Goal: Task Accomplishment & Management: Complete application form

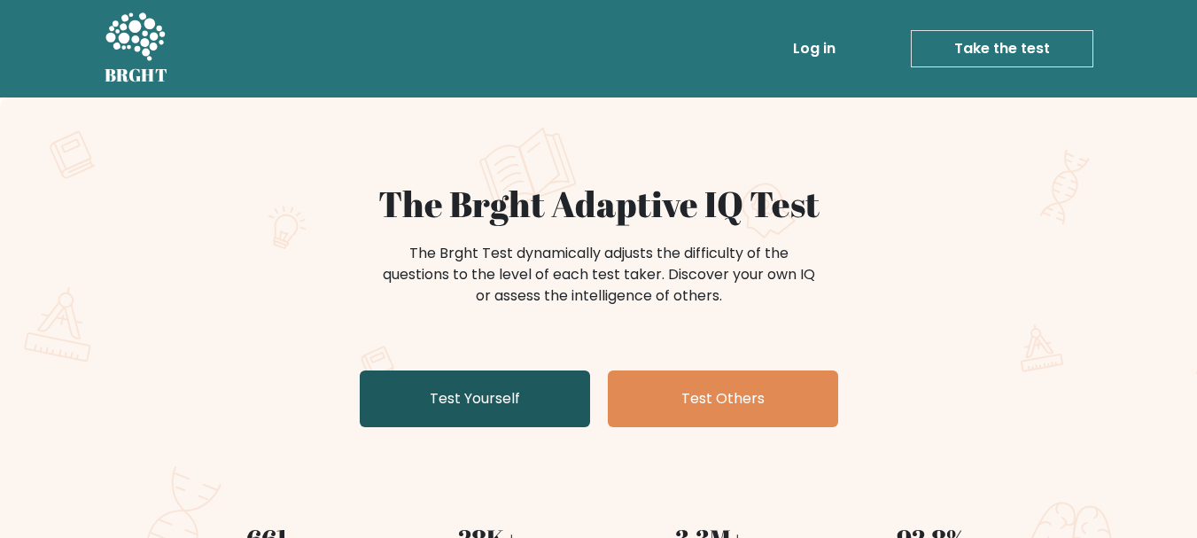
click at [454, 383] on link "Test Yourself" at bounding box center [475, 398] width 230 height 57
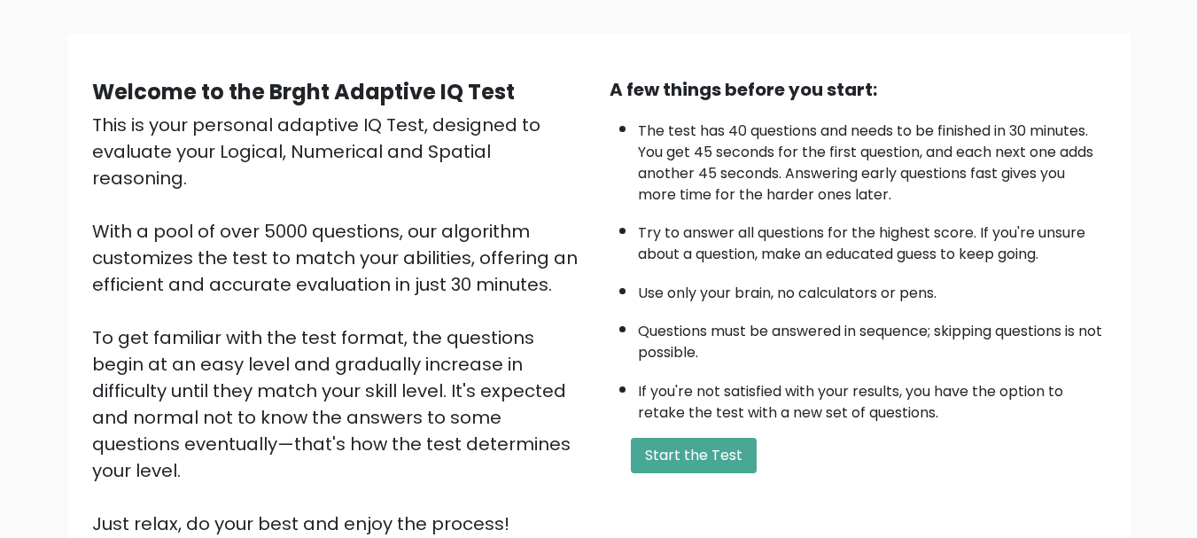
scroll to position [80, 0]
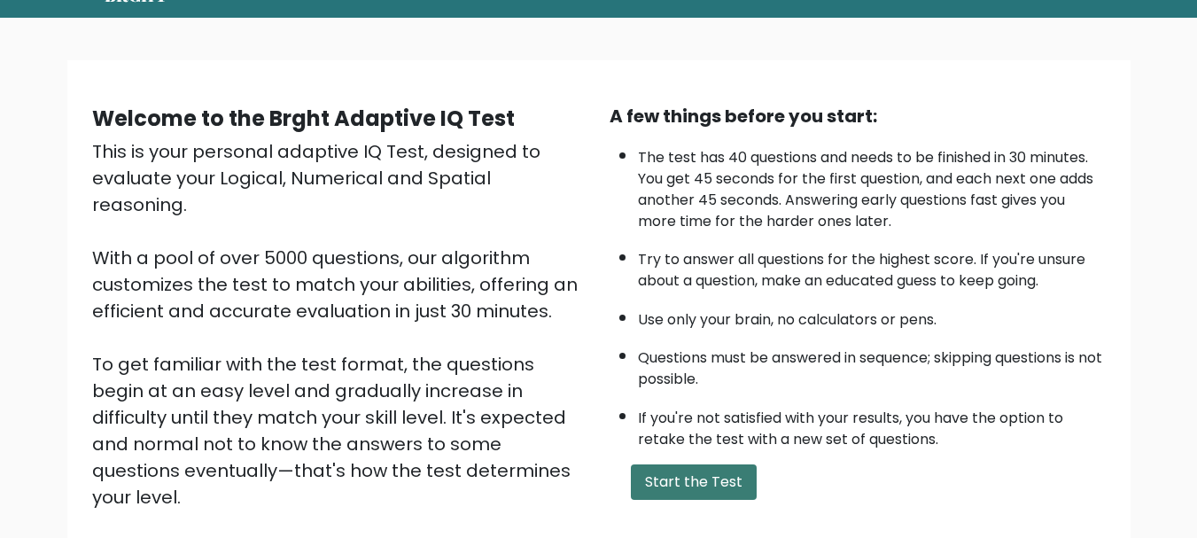
click at [668, 469] on button "Start the Test" at bounding box center [694, 481] width 126 height 35
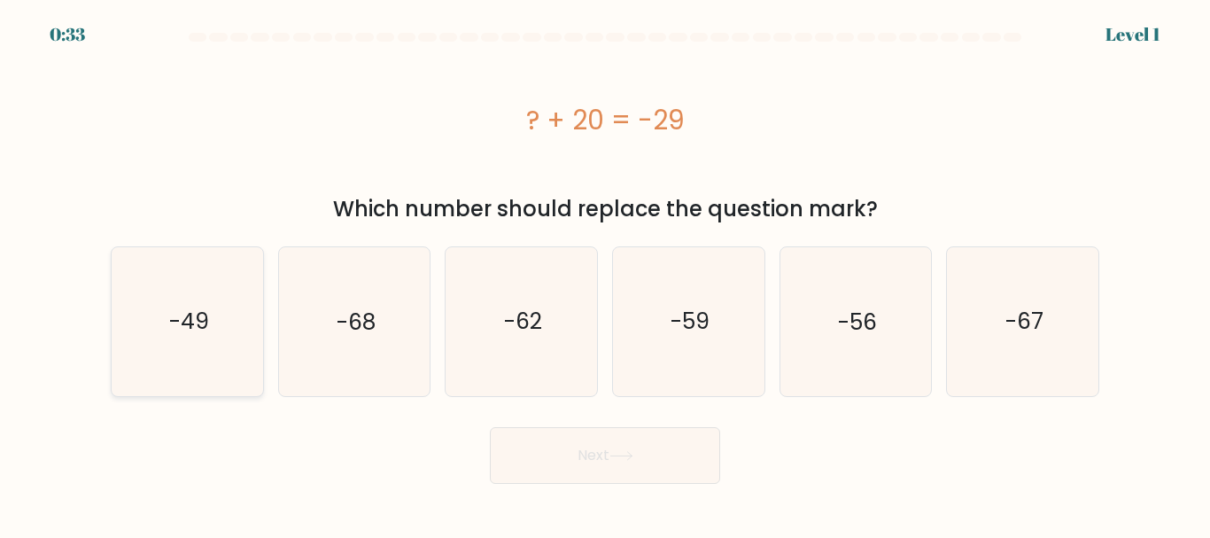
click at [175, 322] on text "-49" at bounding box center [188, 321] width 40 height 31
click at [605, 274] on input "a. -49" at bounding box center [605, 271] width 1 height 4
radio input "true"
click at [568, 448] on button "Next" at bounding box center [605, 455] width 230 height 57
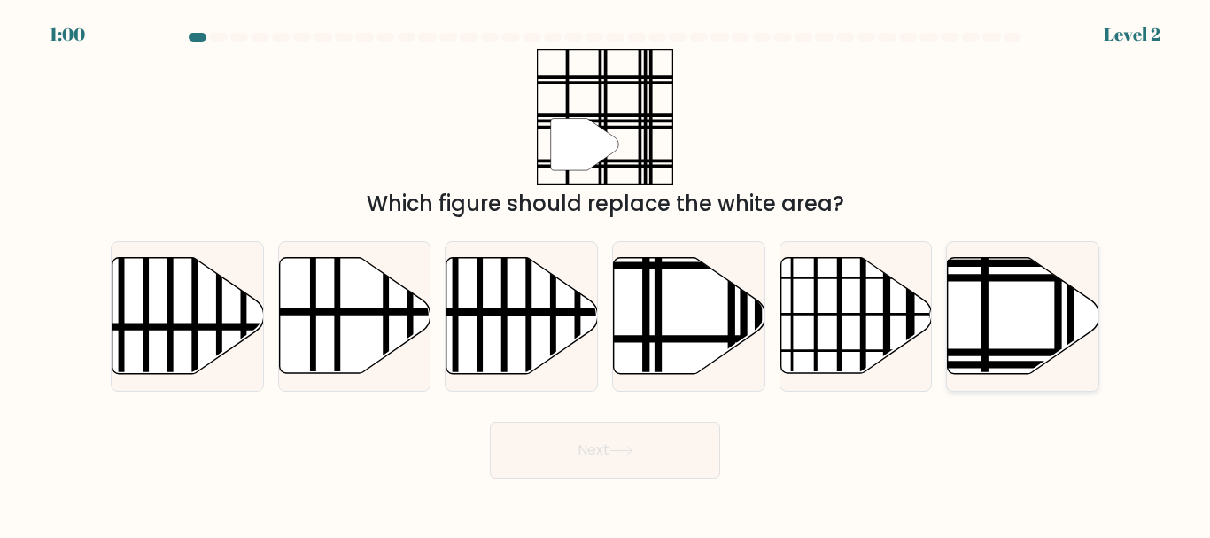
click at [996, 314] on icon at bounding box center [1023, 316] width 151 height 116
click at [606, 274] on input "f." at bounding box center [605, 271] width 1 height 4
radio input "true"
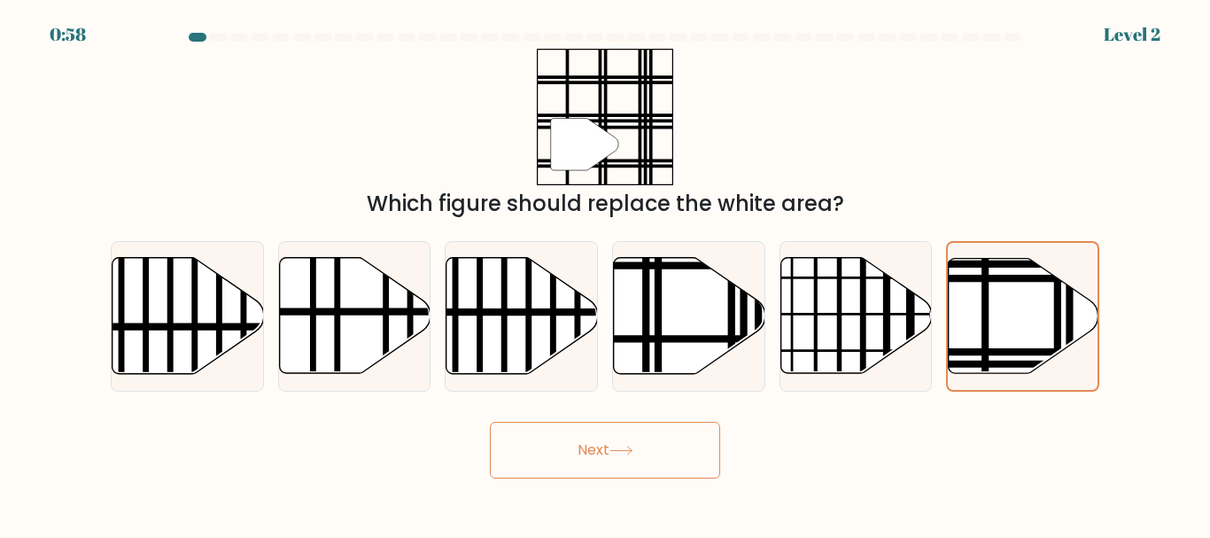
click at [597, 440] on button "Next" at bounding box center [605, 450] width 230 height 57
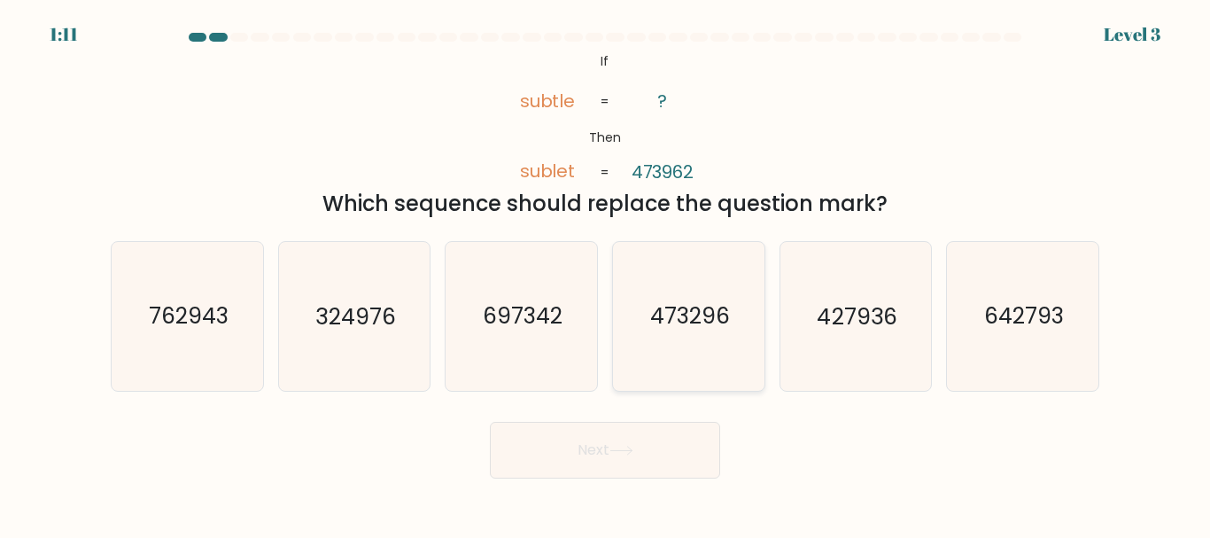
click at [689, 319] on text "473296" at bounding box center [690, 316] width 80 height 31
click at [606, 274] on input "d. 473296" at bounding box center [605, 271] width 1 height 4
radio input "true"
click at [616, 434] on button "Next" at bounding box center [605, 450] width 230 height 57
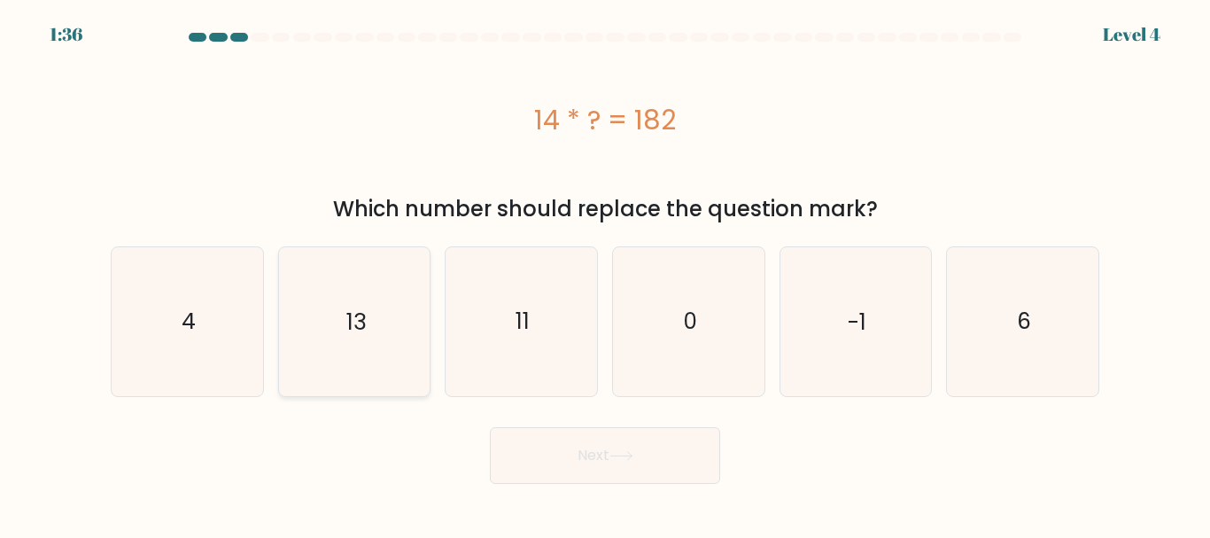
click at [353, 314] on text "13" at bounding box center [355, 321] width 19 height 31
click at [605, 274] on input "b. 13" at bounding box center [605, 271] width 1 height 4
radio input "true"
click at [616, 448] on button "Next" at bounding box center [605, 455] width 230 height 57
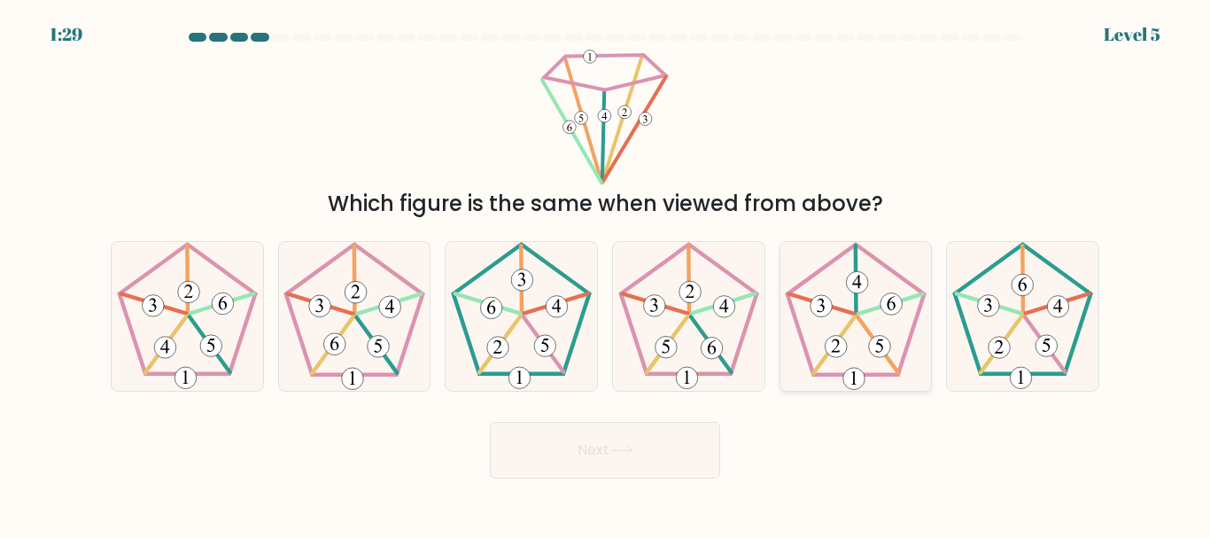
click at [864, 297] on icon at bounding box center [855, 316] width 148 height 148
click at [606, 274] on input "e." at bounding box center [605, 271] width 1 height 4
radio input "true"
click at [613, 453] on button "Next" at bounding box center [605, 450] width 230 height 57
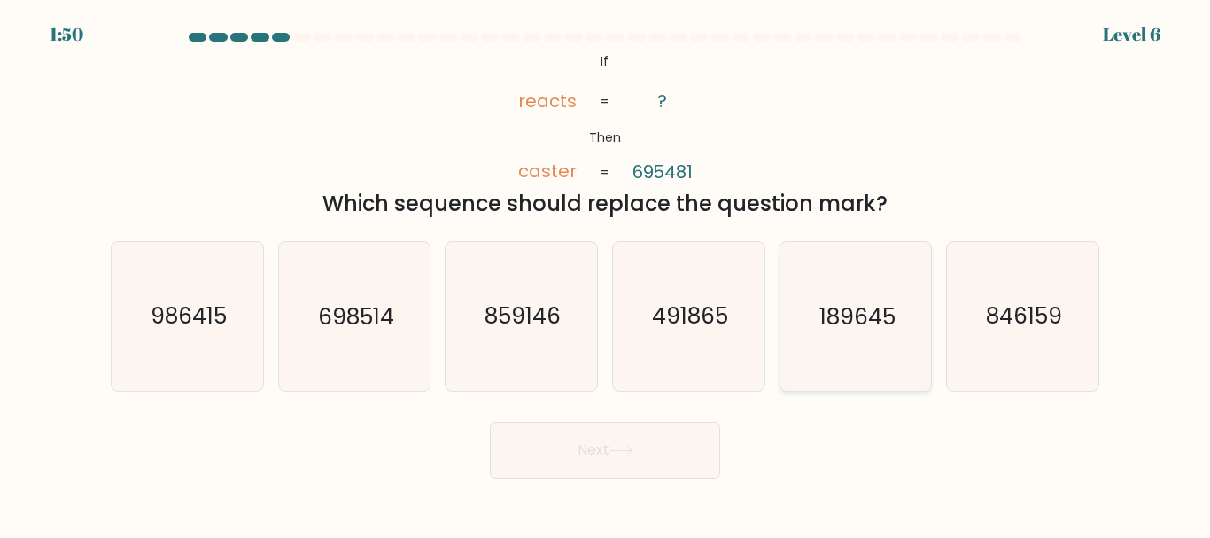
click at [853, 275] on icon "189645" at bounding box center [855, 316] width 148 height 148
click at [606, 274] on input "e. 189645" at bounding box center [605, 271] width 1 height 4
radio input "true"
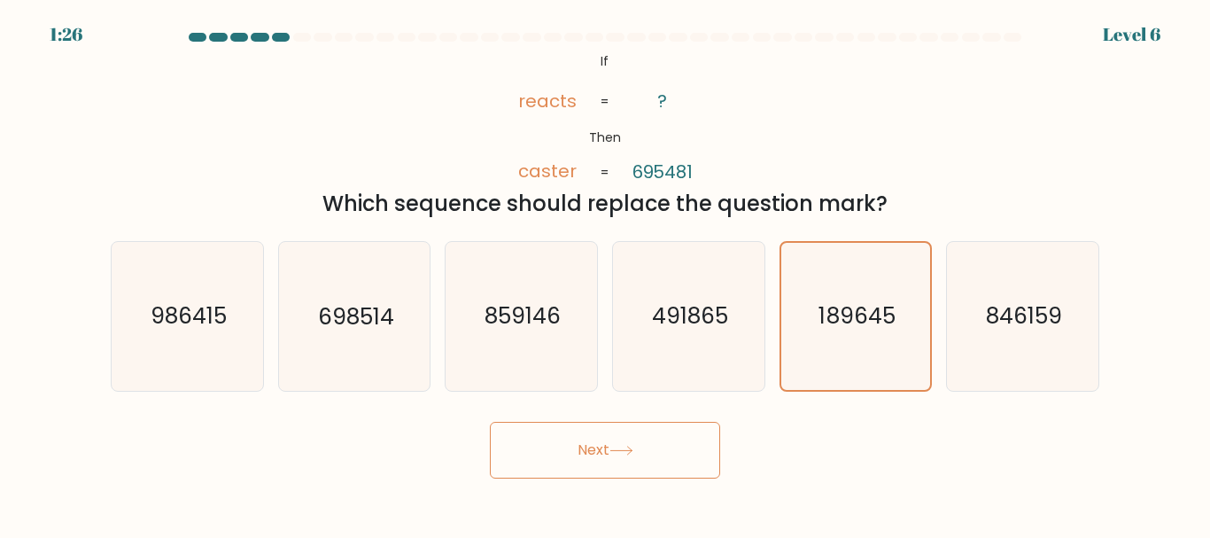
click at [612, 440] on button "Next" at bounding box center [605, 450] width 230 height 57
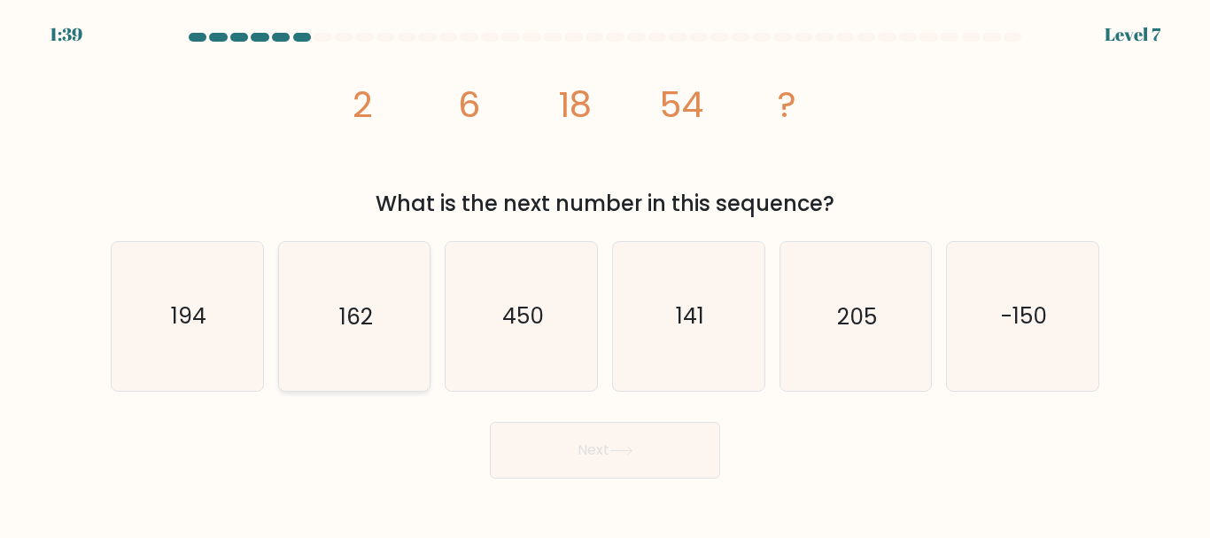
click at [354, 317] on text "162" at bounding box center [356, 316] width 34 height 31
click at [605, 274] on input "b. 162" at bounding box center [605, 271] width 1 height 4
radio input "true"
click at [576, 458] on button "Next" at bounding box center [605, 450] width 230 height 57
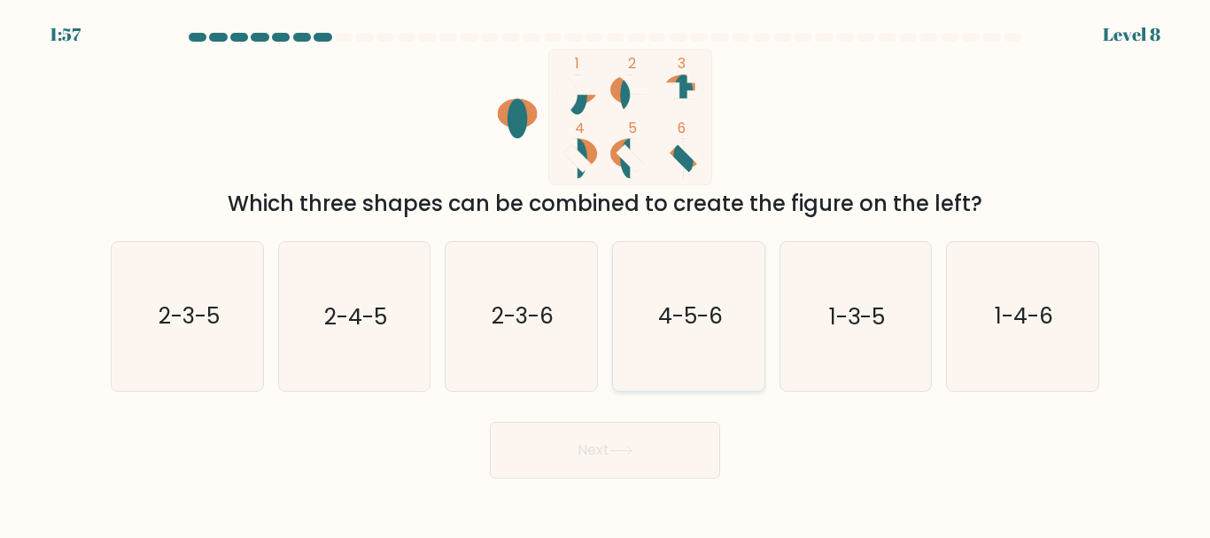
click at [663, 325] on text "4-5-6" at bounding box center [689, 316] width 65 height 31
click at [606, 274] on input "d. 4-5-6" at bounding box center [605, 271] width 1 height 4
radio input "true"
click at [632, 443] on button "Next" at bounding box center [605, 450] width 230 height 57
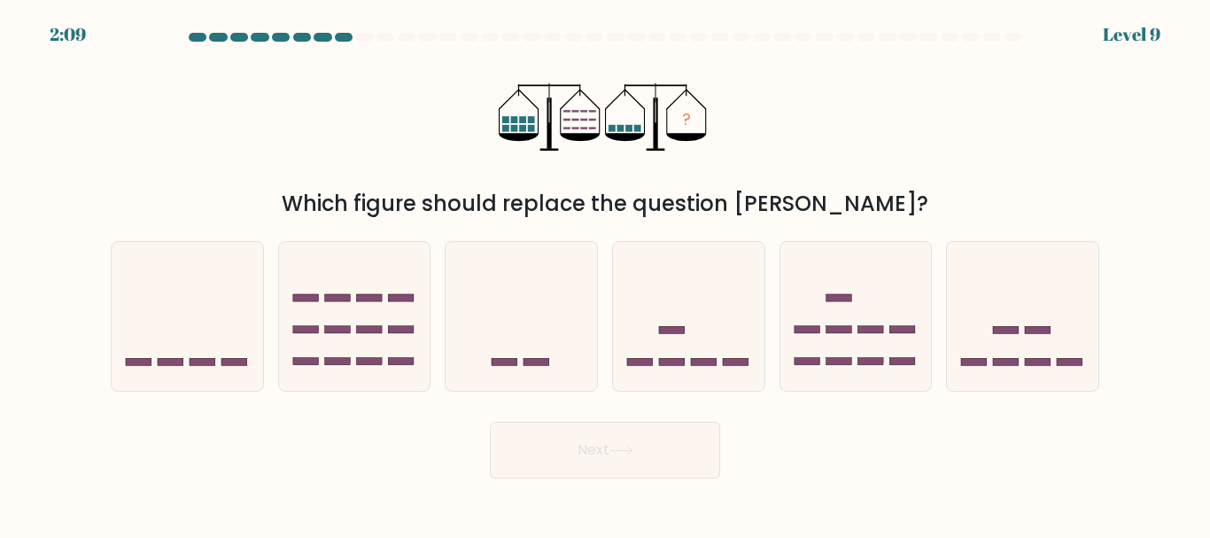
drag, startPoint x: 517, startPoint y: 132, endPoint x: 422, endPoint y: 119, distance: 95.7
click at [422, 119] on div "? Which figure should replace the question mark?" at bounding box center [605, 134] width 1010 height 171
click at [1015, 313] on icon at bounding box center [1022, 315] width 151 height 125
click at [606, 274] on input "f." at bounding box center [605, 271] width 1 height 4
radio input "true"
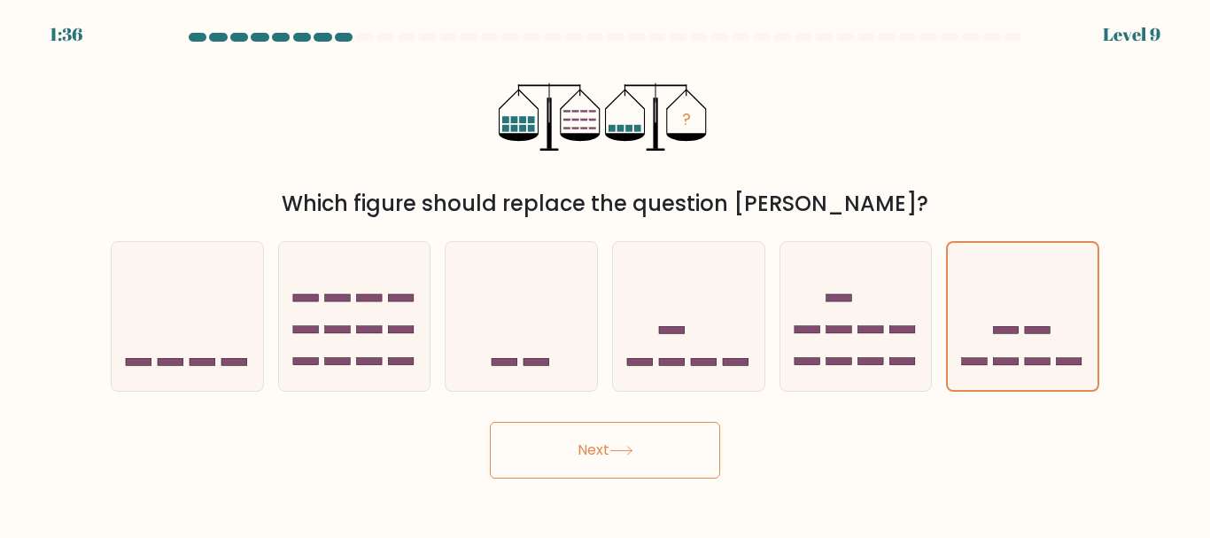
click at [618, 446] on icon at bounding box center [621, 451] width 24 height 10
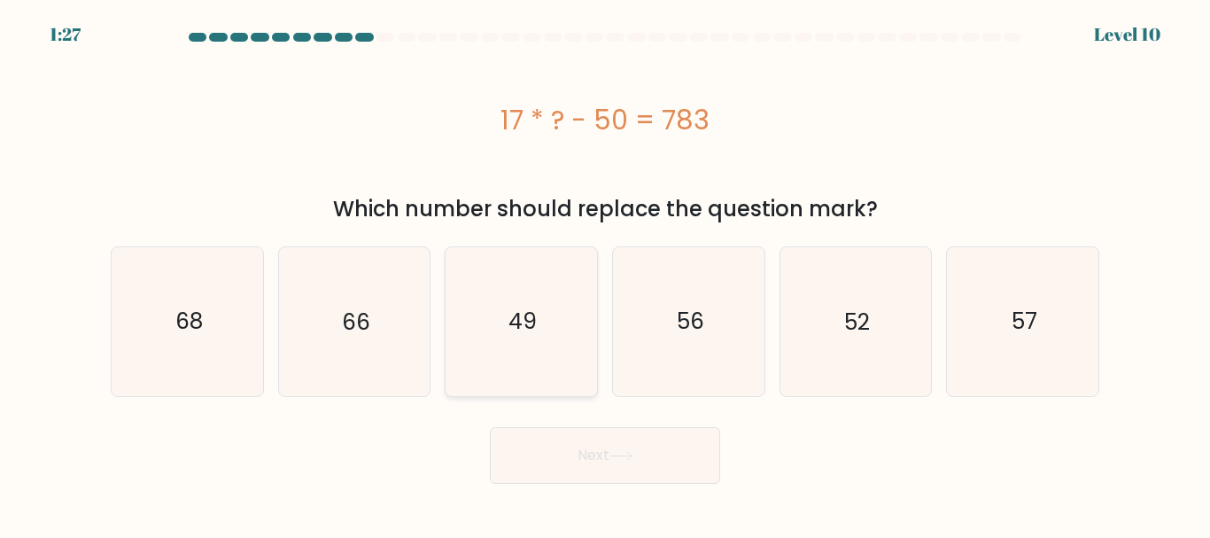
click at [520, 314] on text "49" at bounding box center [522, 321] width 28 height 31
click at [605, 274] on input "c. 49" at bounding box center [605, 271] width 1 height 4
radio input "true"
click at [577, 459] on button "Next" at bounding box center [605, 455] width 230 height 57
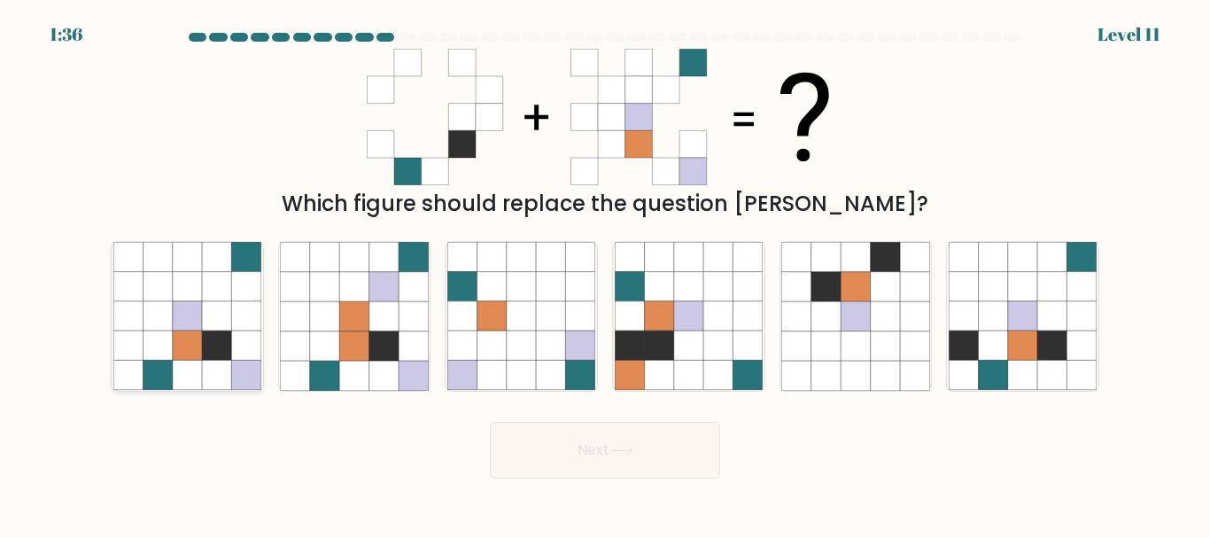
click at [194, 309] on icon at bounding box center [187, 315] width 29 height 29
click at [605, 274] on input "a." at bounding box center [605, 271] width 1 height 4
radio input "true"
click at [594, 446] on button "Next" at bounding box center [605, 450] width 230 height 57
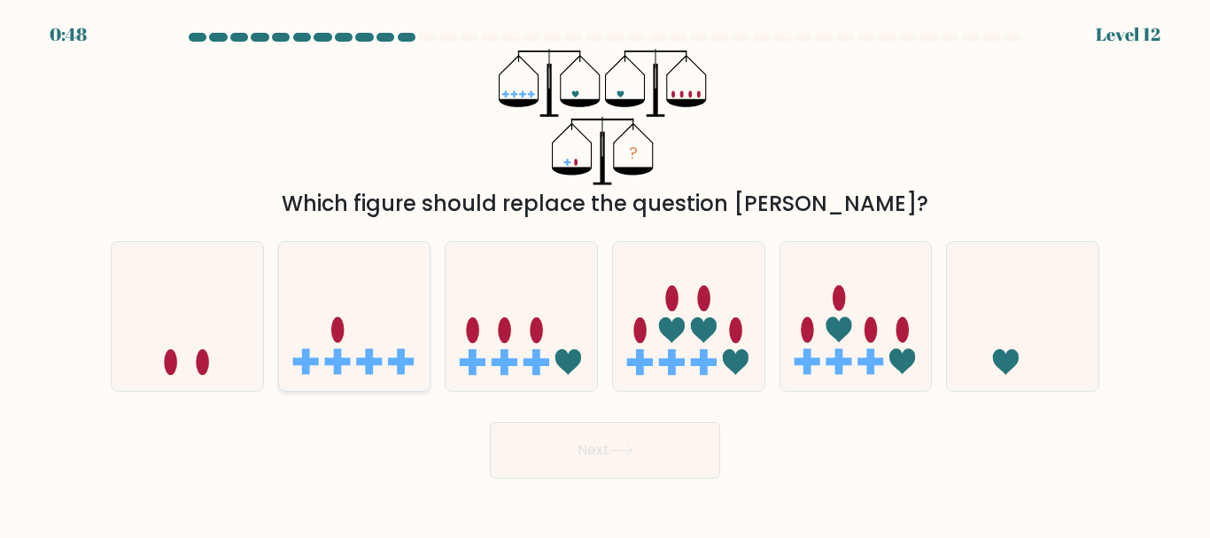
click at [360, 337] on icon at bounding box center [354, 315] width 151 height 125
click at [605, 274] on input "b." at bounding box center [605, 271] width 1 height 4
radio input "true"
click at [594, 432] on button "Next" at bounding box center [605, 450] width 230 height 57
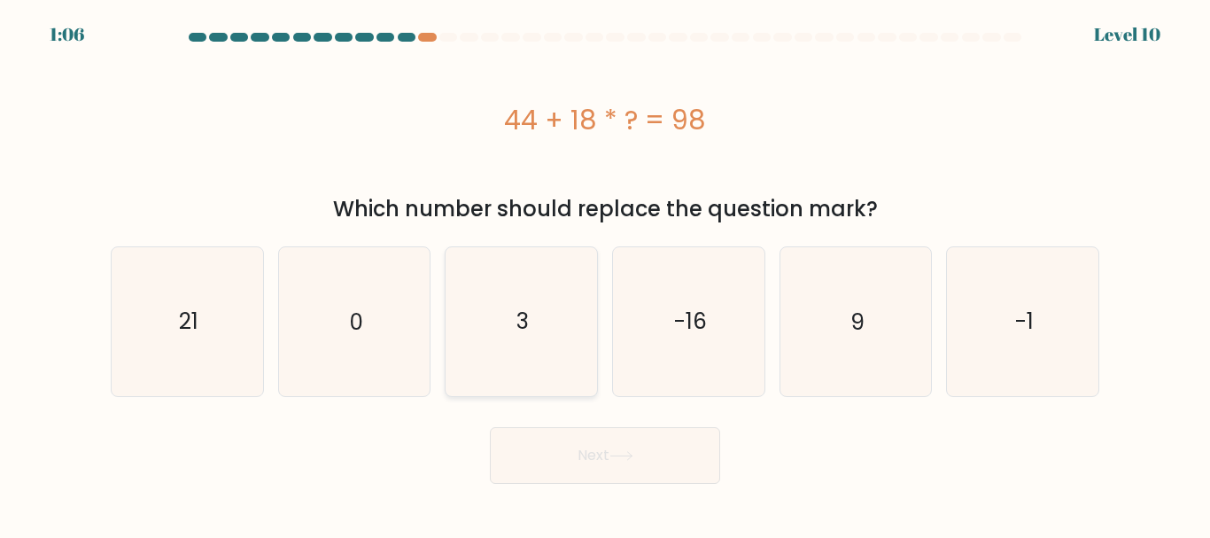
click at [545, 273] on icon "3" at bounding box center [521, 321] width 148 height 148
click at [605, 273] on input "c. 3" at bounding box center [605, 271] width 1 height 4
radio input "true"
click at [617, 453] on icon at bounding box center [621, 456] width 24 height 10
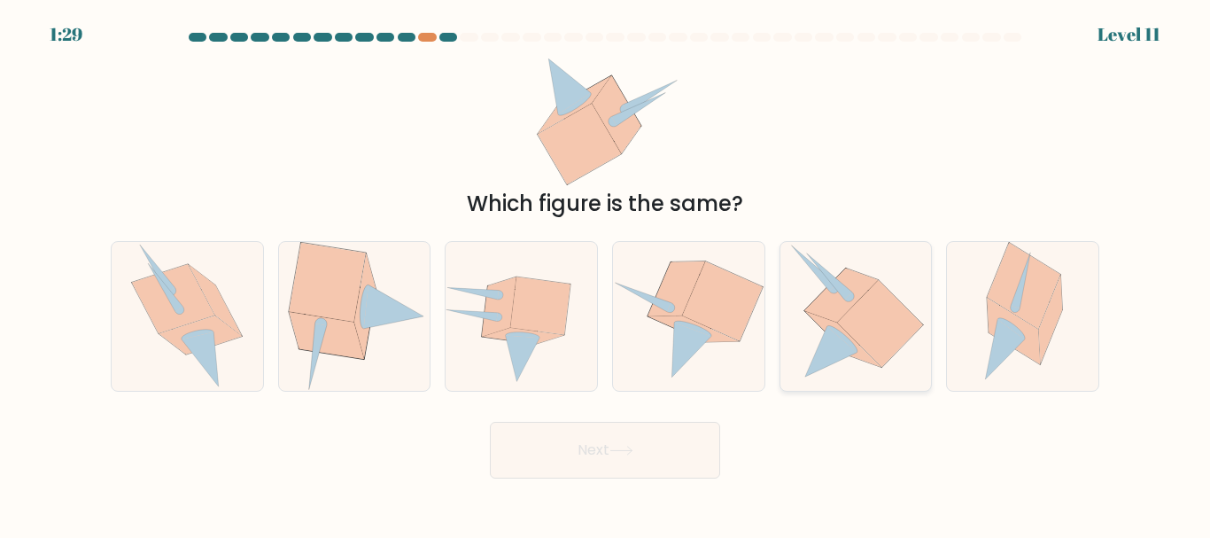
click at [850, 300] on icon at bounding box center [849, 297] width 10 height 10
click at [606, 274] on input "e." at bounding box center [605, 271] width 1 height 4
radio input "true"
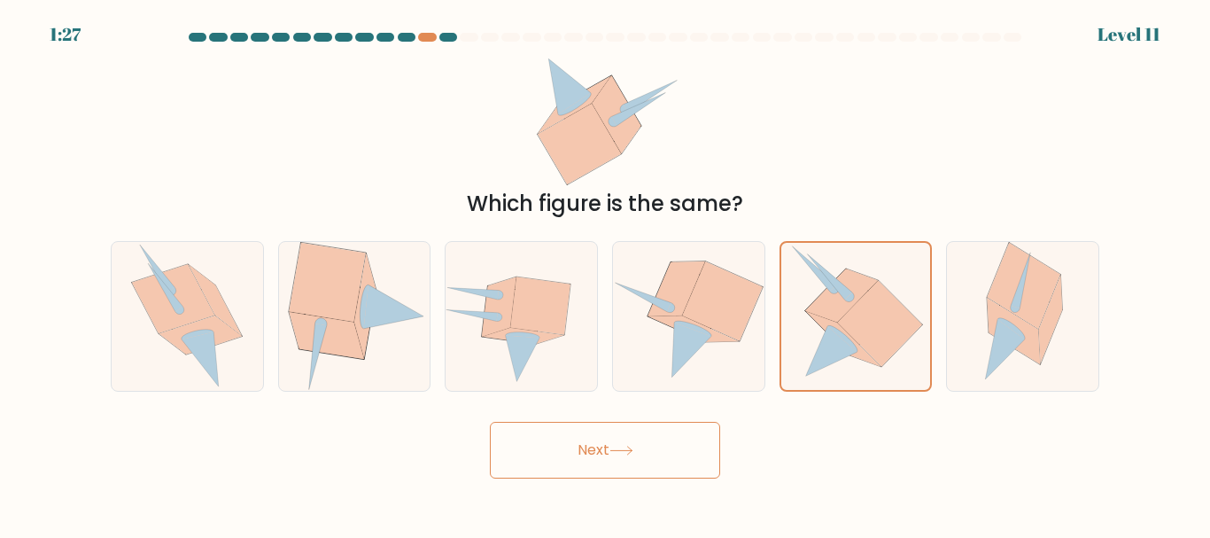
click at [653, 434] on button "Next" at bounding box center [605, 450] width 230 height 57
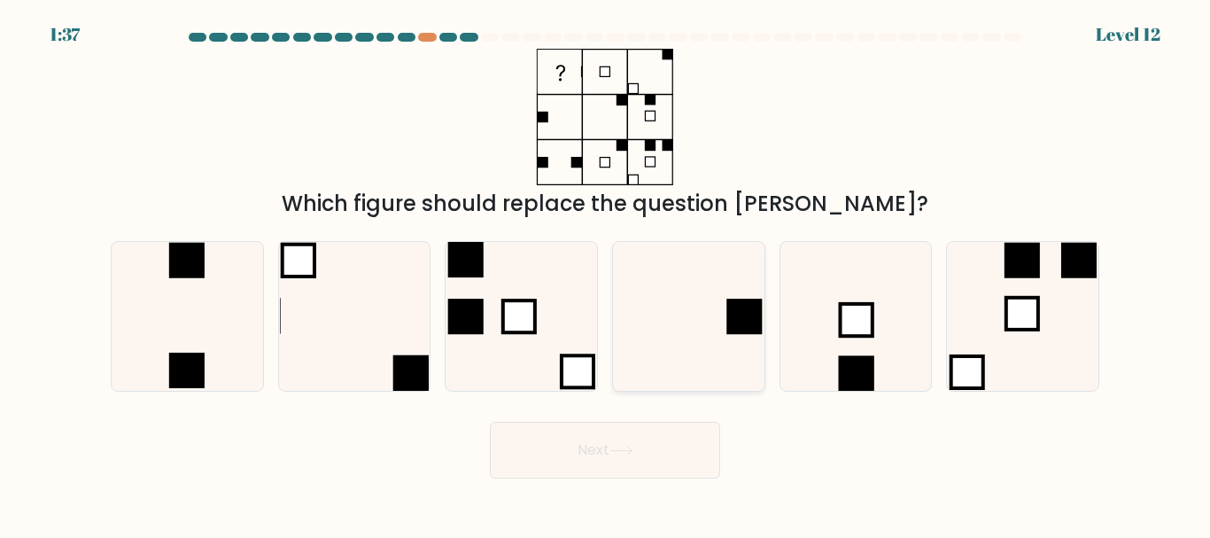
click at [680, 294] on icon at bounding box center [689, 316] width 148 height 148
click at [606, 274] on input "d." at bounding box center [605, 271] width 1 height 4
radio input "true"
click at [608, 449] on button "Next" at bounding box center [605, 450] width 230 height 57
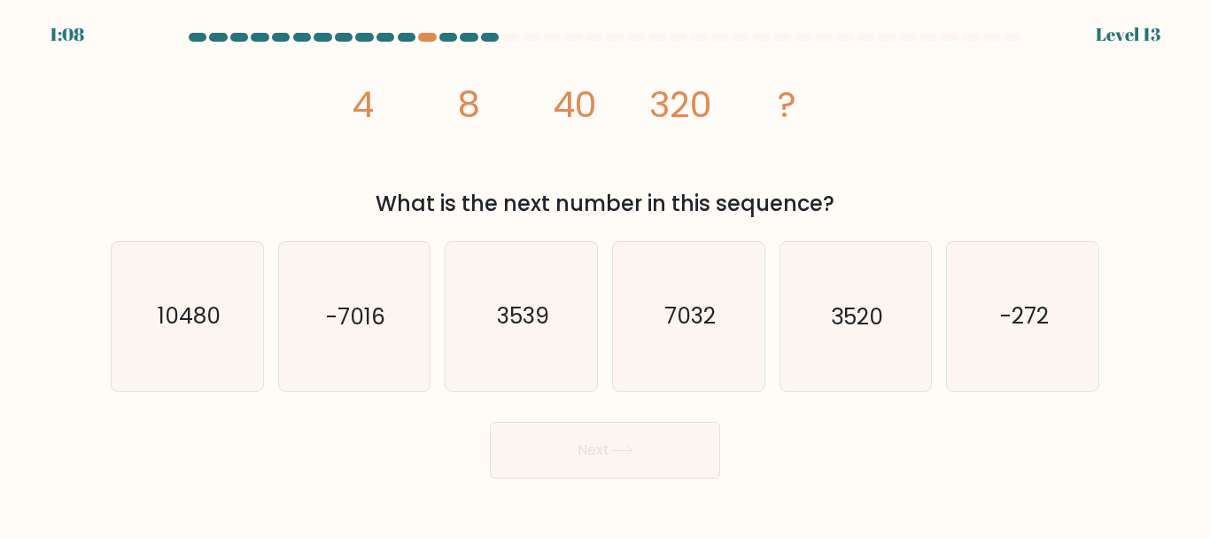
click at [993, 152] on div "image/svg+xml 4 8 40 320 ? What is the next number in this sequence?" at bounding box center [605, 134] width 1010 height 171
click at [965, 145] on div "image/svg+xml 4 8 40 320 ? What is the next number in this sequence?" at bounding box center [605, 134] width 1010 height 171
click at [1012, 106] on div "image/svg+xml 4 8 40 320 ? What is the next number in this sequence?" at bounding box center [605, 134] width 1010 height 171
click at [180, 330] on text "10480" at bounding box center [188, 316] width 63 height 31
click at [605, 274] on input "a. 10480" at bounding box center [605, 271] width 1 height 4
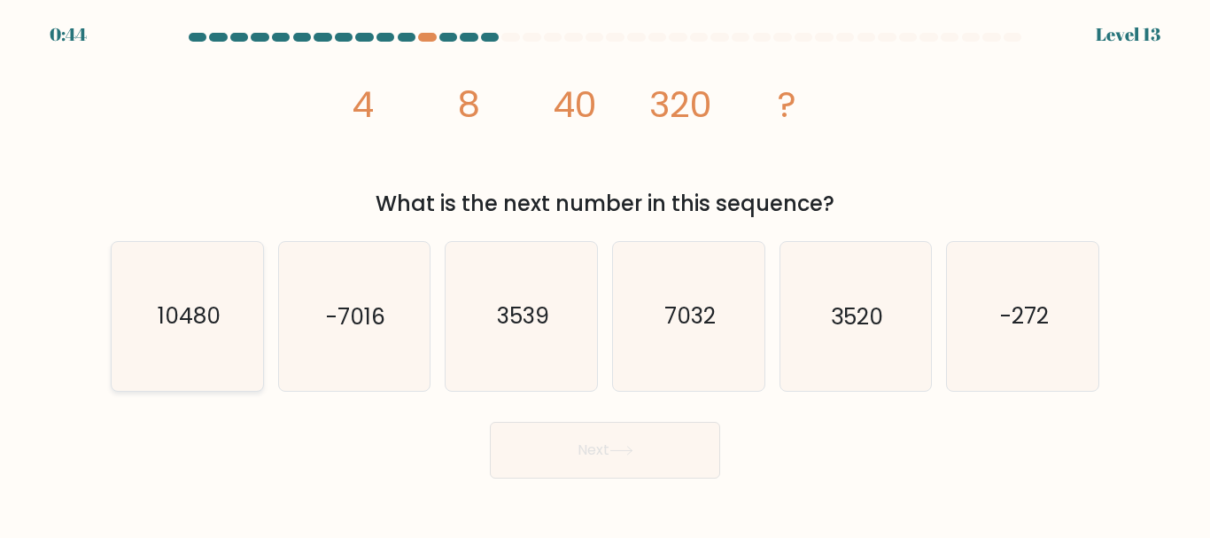
radio input "true"
click at [572, 447] on button "Next" at bounding box center [605, 450] width 230 height 57
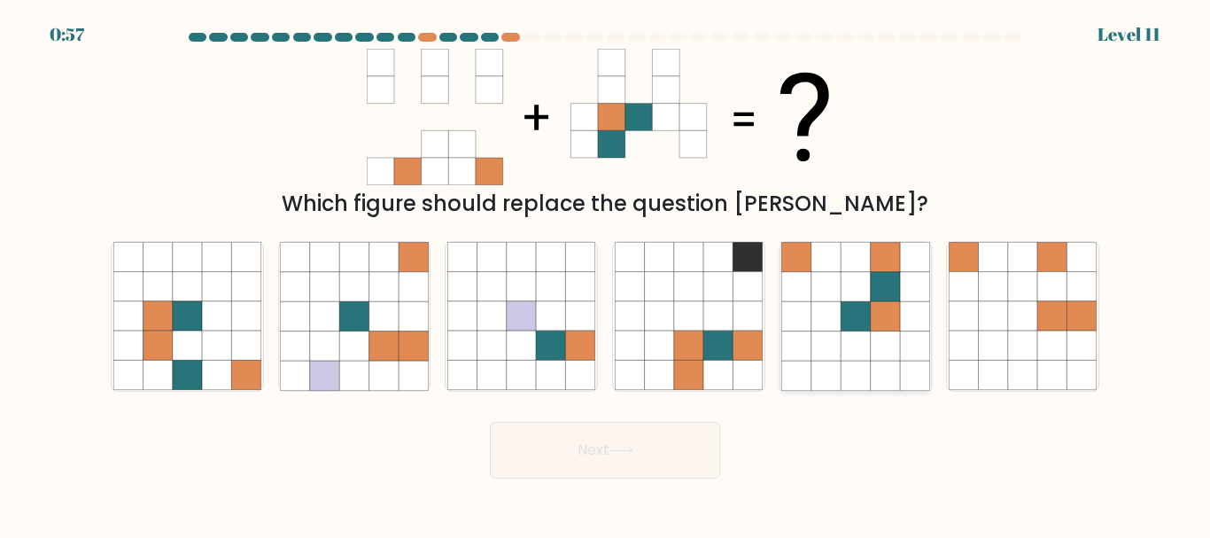
click at [898, 266] on icon at bounding box center [885, 257] width 29 height 29
click at [606, 269] on input "e." at bounding box center [605, 271] width 1 height 4
radio input "true"
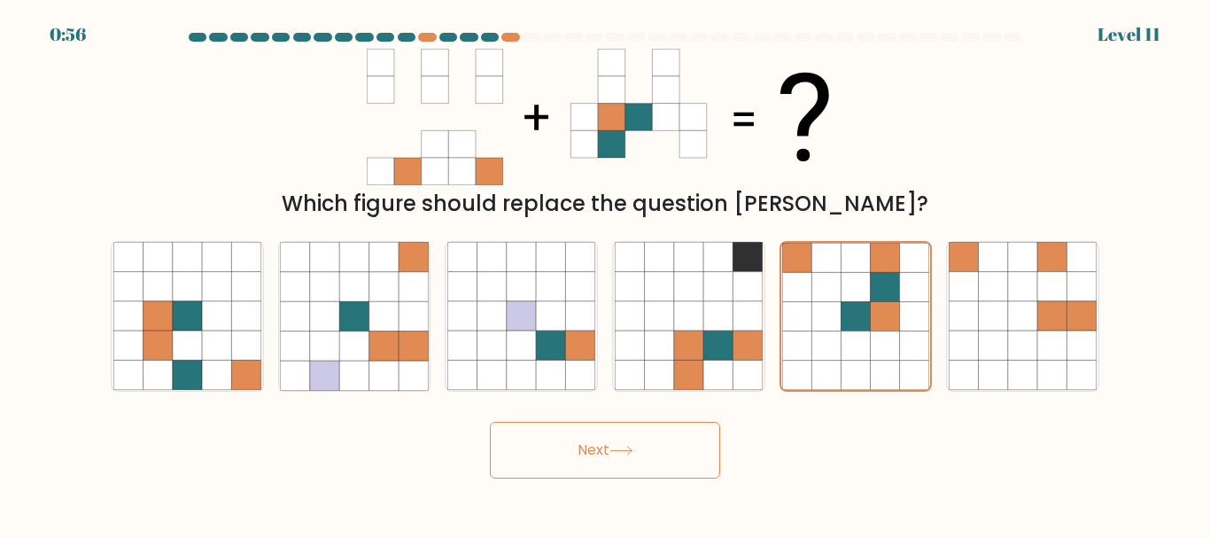
click at [648, 446] on button "Next" at bounding box center [605, 450] width 230 height 57
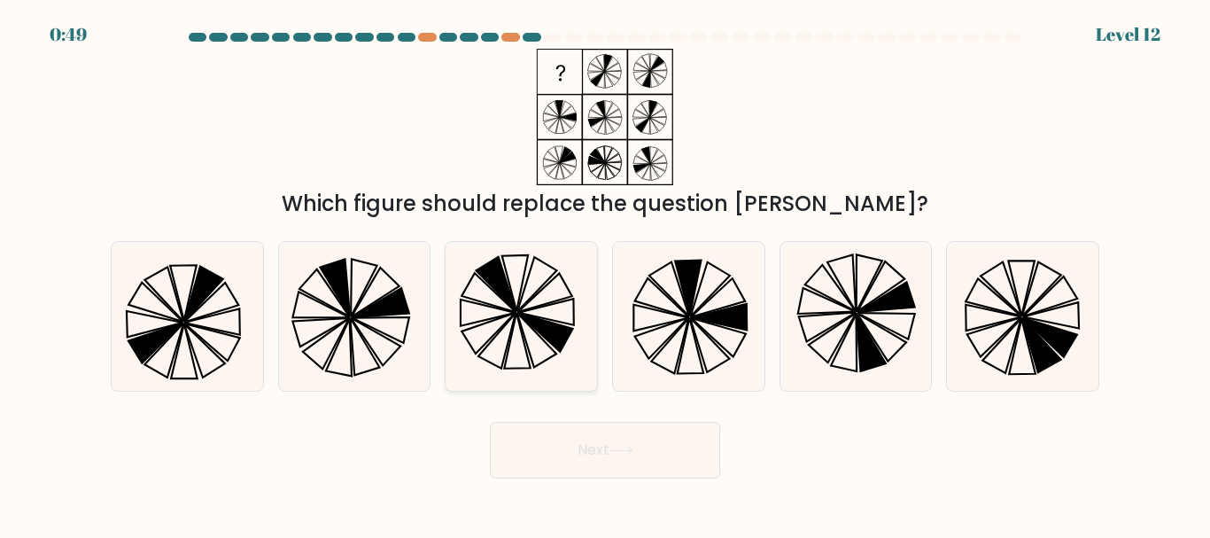
click at [523, 310] on icon at bounding box center [545, 293] width 55 height 39
click at [605, 274] on input "c." at bounding box center [605, 271] width 1 height 4
radio input "true"
click at [598, 434] on button "Next" at bounding box center [605, 450] width 230 height 57
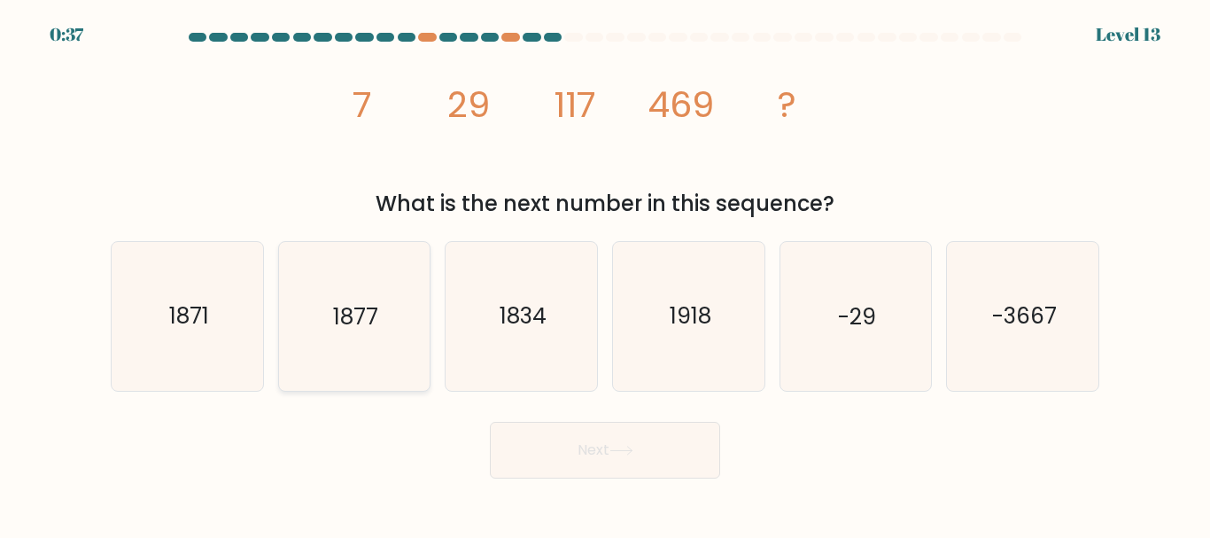
click at [360, 302] on text "1877" at bounding box center [355, 316] width 45 height 31
click at [605, 274] on input "b. 1877" at bounding box center [605, 271] width 1 height 4
radio input "true"
click at [586, 439] on button "Next" at bounding box center [605, 450] width 230 height 57
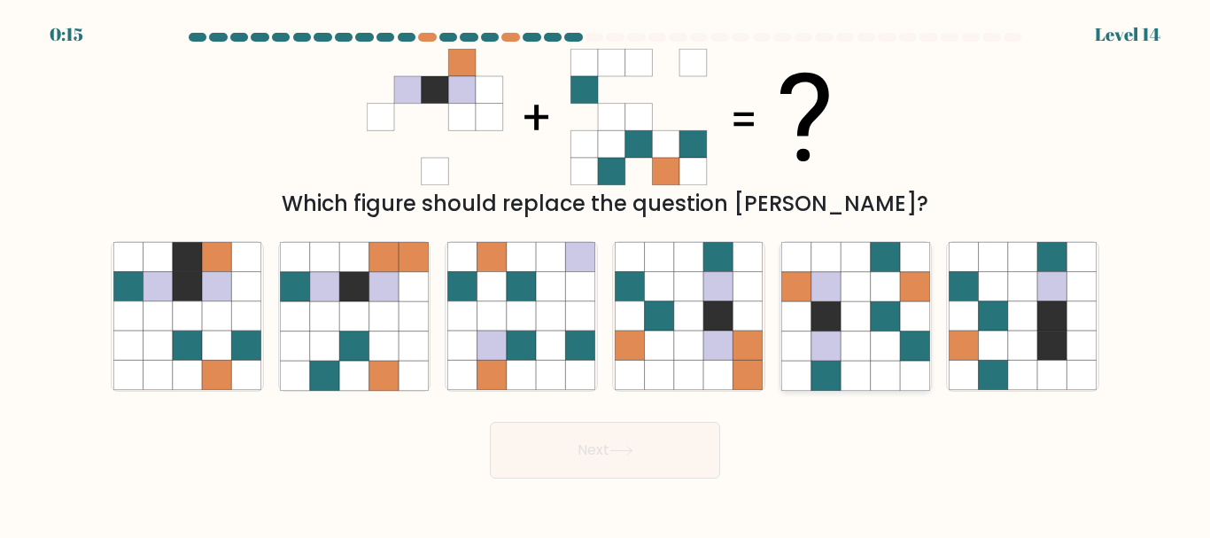
click at [845, 277] on icon at bounding box center [855, 286] width 29 height 29
click at [606, 274] on input "e." at bounding box center [605, 271] width 1 height 4
radio input "true"
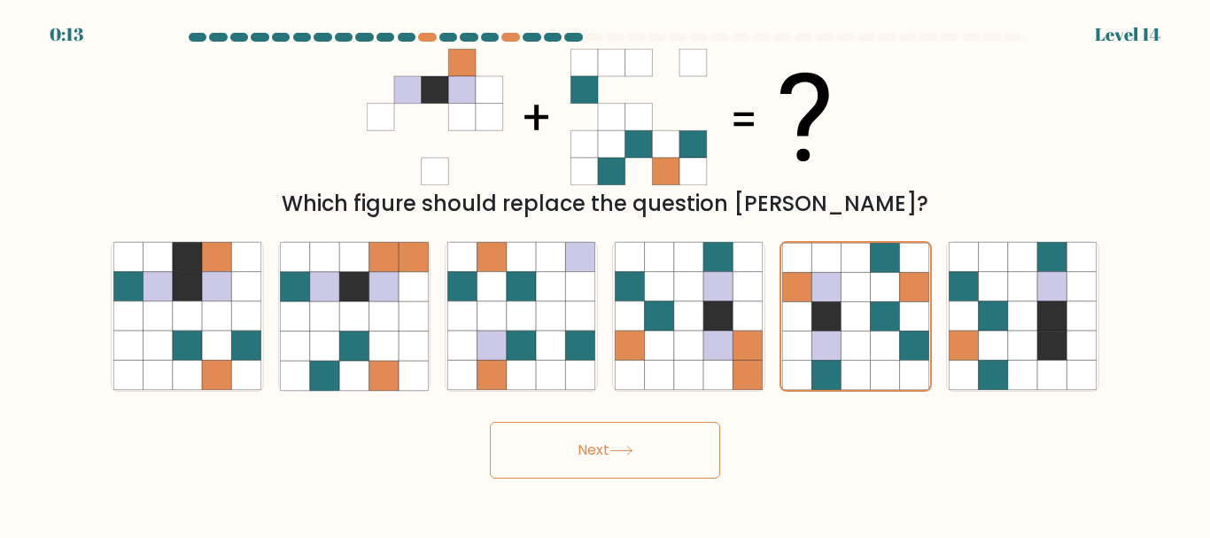
click at [617, 443] on button "Next" at bounding box center [605, 450] width 230 height 57
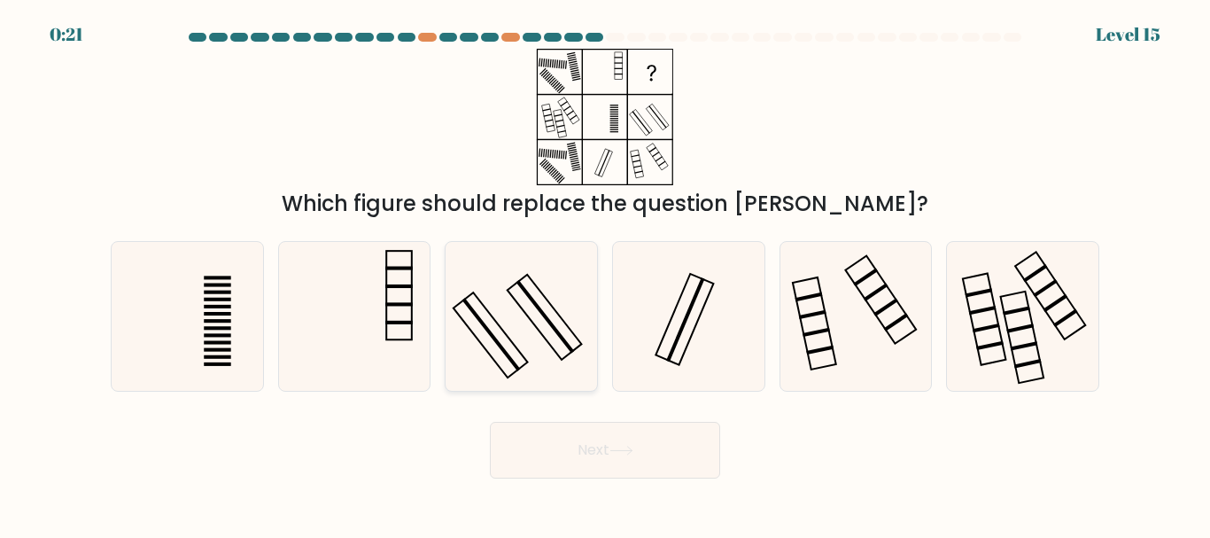
click at [539, 348] on icon at bounding box center [521, 316] width 148 height 148
click at [605, 274] on input "c." at bounding box center [605, 271] width 1 height 4
radio input "true"
click at [589, 443] on button "Next" at bounding box center [605, 450] width 230 height 57
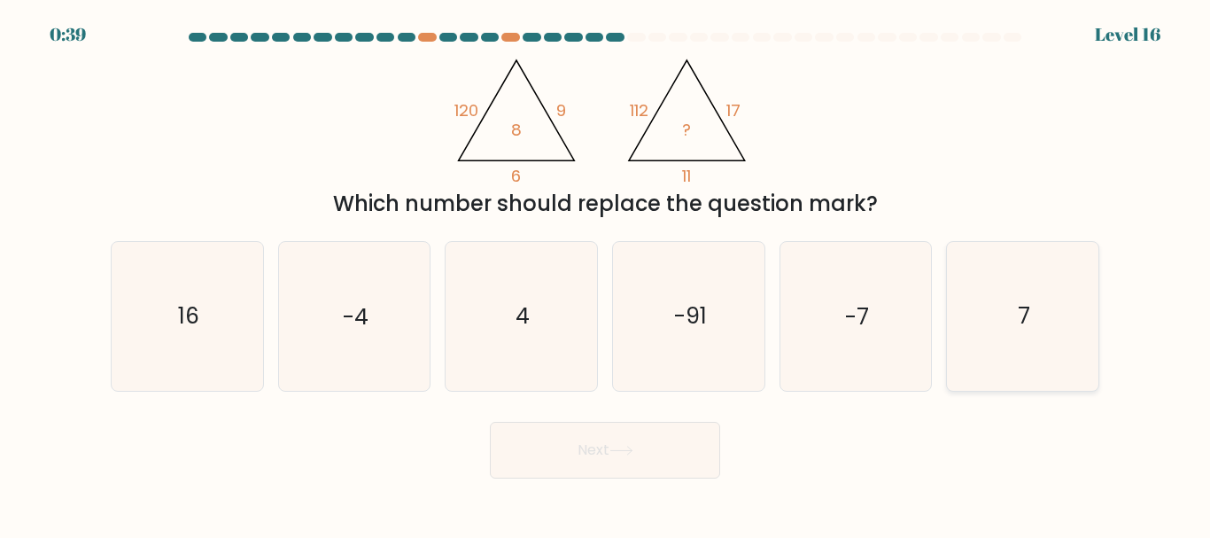
click at [1010, 304] on icon "7" at bounding box center [1023, 316] width 148 height 148
click at [606, 274] on input "f. 7" at bounding box center [605, 271] width 1 height 4
radio input "true"
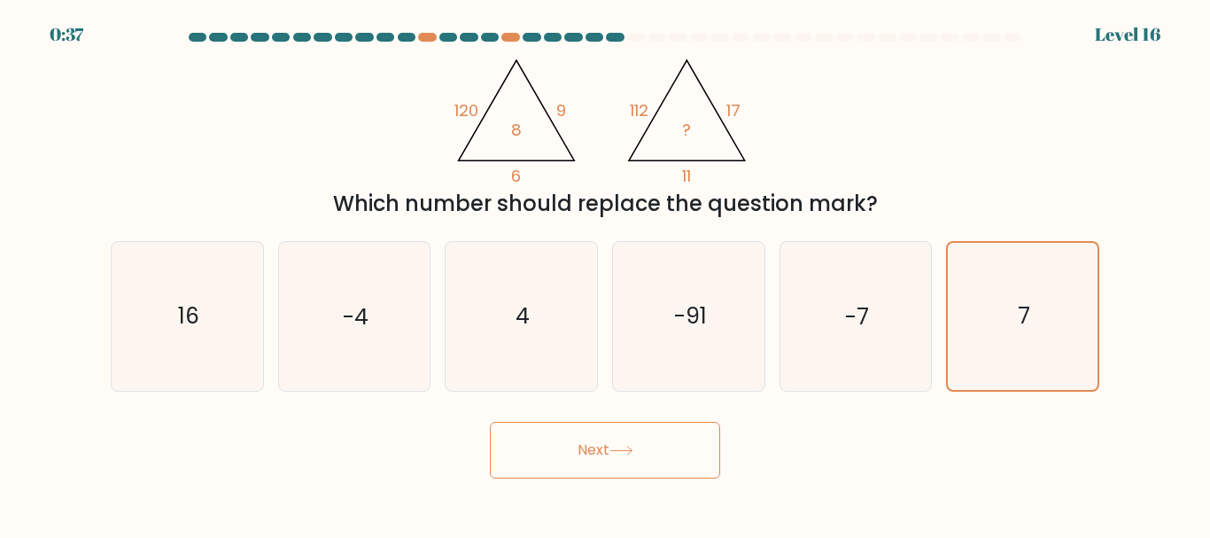
click at [636, 443] on button "Next" at bounding box center [605, 450] width 230 height 57
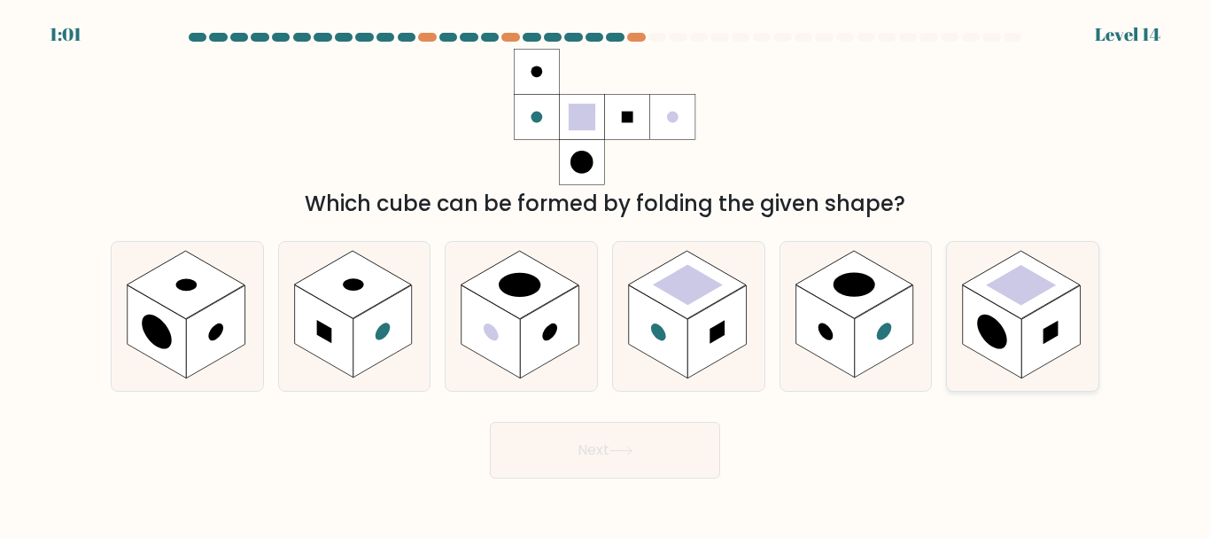
click at [1016, 301] on rect at bounding box center [1021, 285] width 70 height 41
click at [606, 274] on input "f." at bounding box center [605, 271] width 1 height 4
radio input "true"
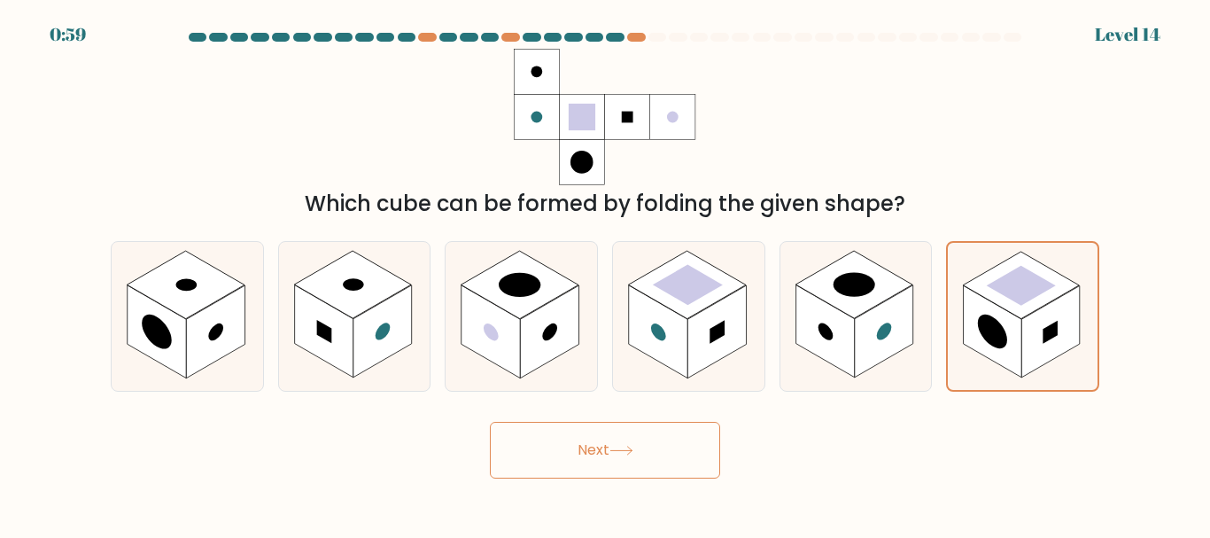
click at [633, 438] on button "Next" at bounding box center [605, 450] width 230 height 57
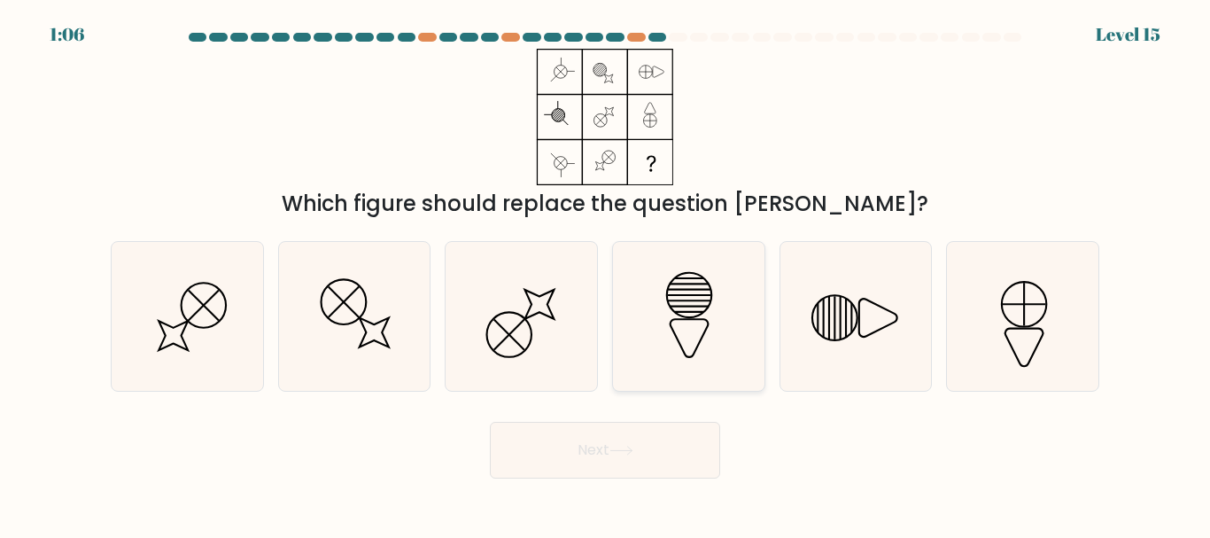
click at [699, 295] on line at bounding box center [689, 295] width 43 height 0
click at [606, 274] on input "d." at bounding box center [605, 271] width 1 height 4
radio input "true"
click at [625, 434] on button "Next" at bounding box center [605, 450] width 230 height 57
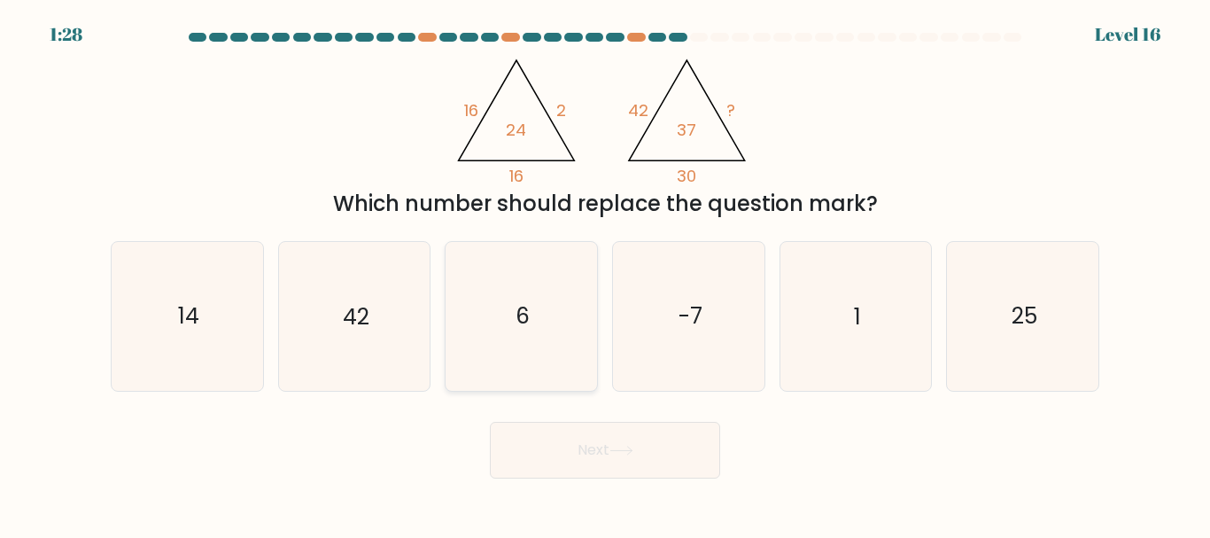
click at [523, 296] on icon "6" at bounding box center [521, 316] width 148 height 148
click at [605, 274] on input "c. 6" at bounding box center [605, 271] width 1 height 4
radio input "true"
click at [600, 439] on button "Next" at bounding box center [605, 450] width 230 height 57
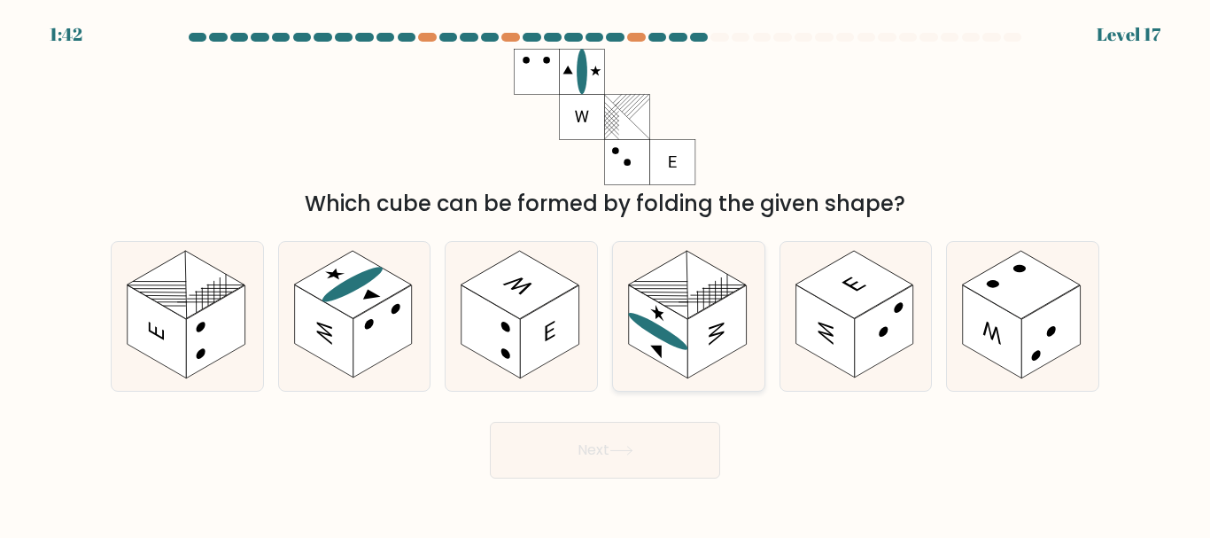
click at [705, 323] on rect at bounding box center [716, 331] width 58 height 93
click at [606, 274] on input "d." at bounding box center [605, 271] width 1 height 4
radio input "true"
click at [628, 443] on button "Next" at bounding box center [605, 450] width 230 height 57
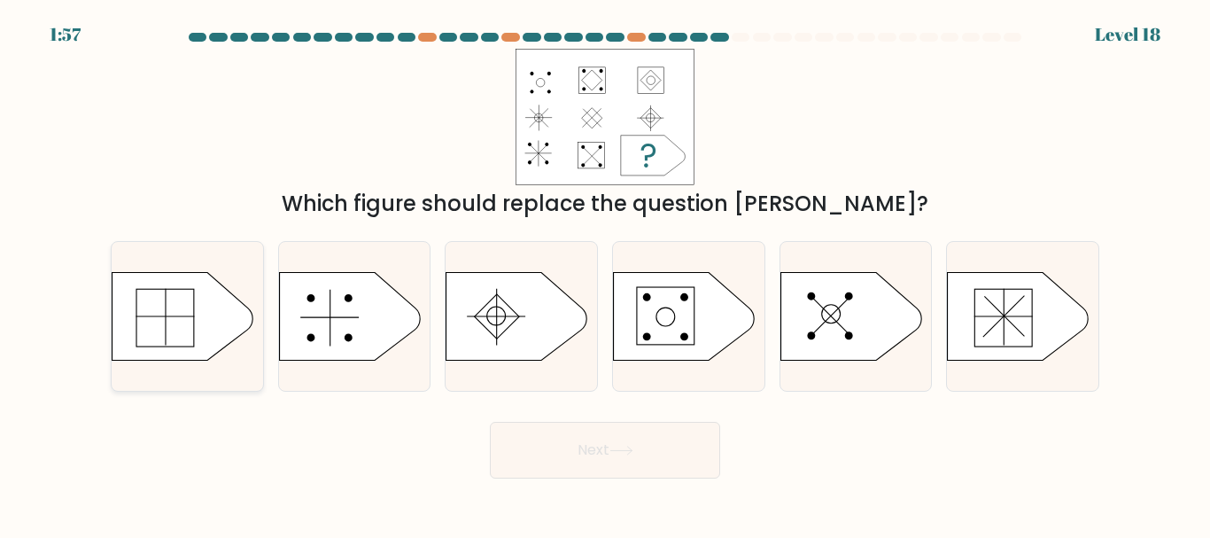
click at [168, 304] on icon at bounding box center [183, 316] width 142 height 89
click at [605, 274] on input "a." at bounding box center [605, 271] width 1 height 4
radio input "true"
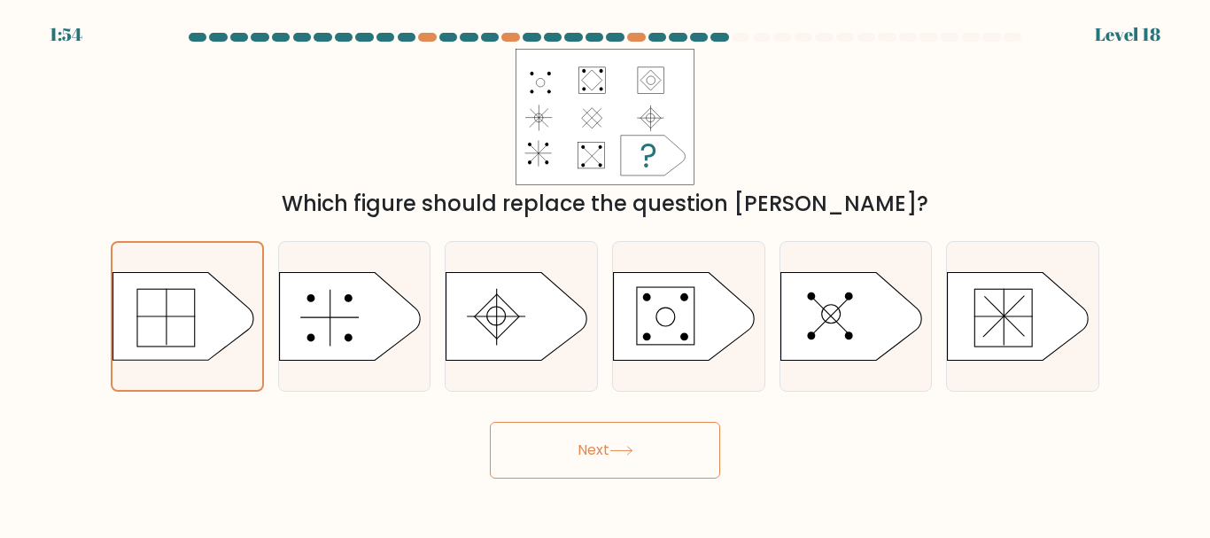
click at [533, 441] on button "Next" at bounding box center [605, 450] width 230 height 57
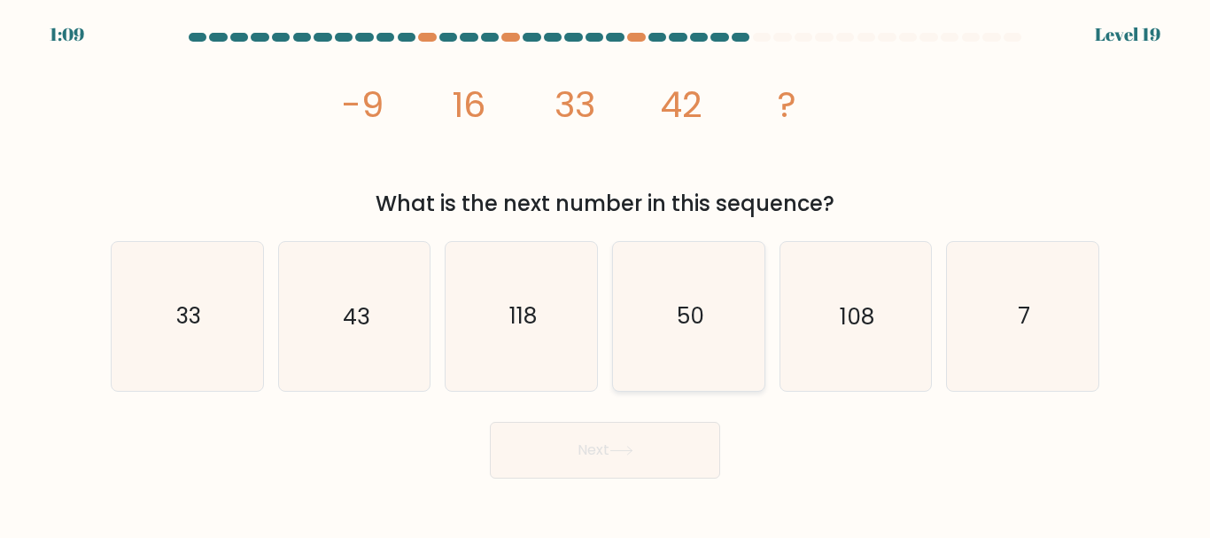
click at [701, 324] on text "50" at bounding box center [689, 316] width 27 height 31
click at [606, 274] on input "d. 50" at bounding box center [605, 271] width 1 height 4
radio input "true"
click at [624, 451] on icon at bounding box center [621, 451] width 24 height 10
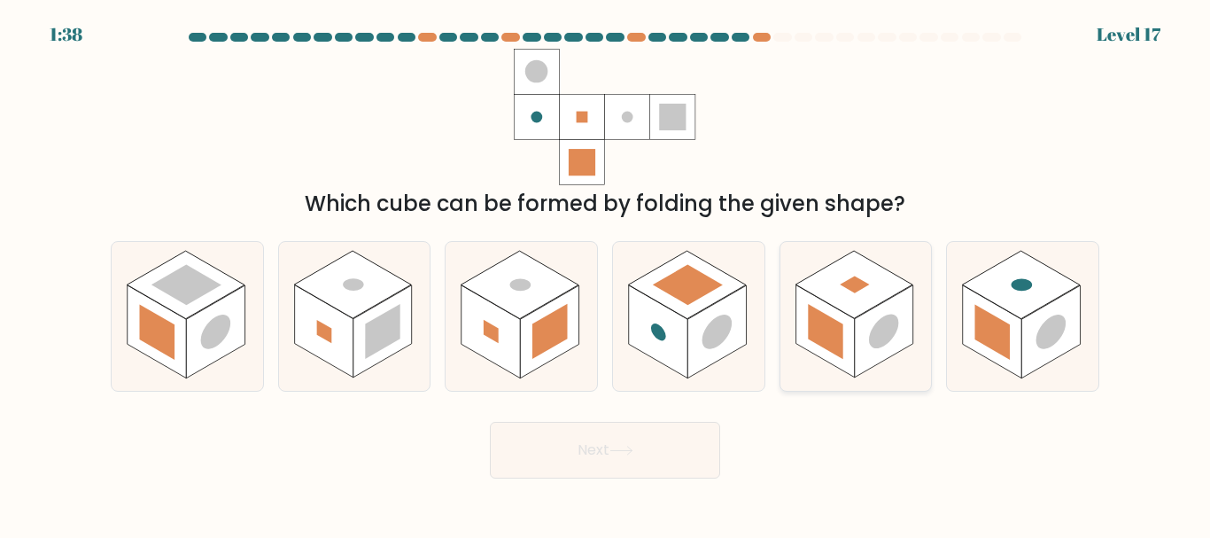
click at [859, 303] on rect at bounding box center [853, 284] width 117 height 67
click at [606, 274] on input "e." at bounding box center [605, 271] width 1 height 4
radio input "true"
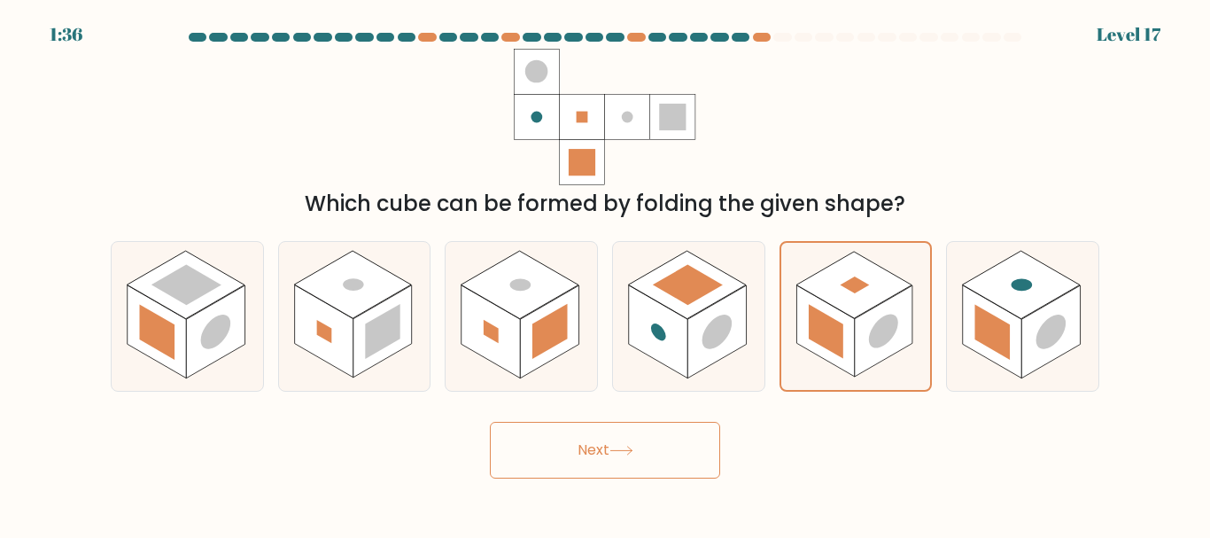
click at [609, 452] on button "Next" at bounding box center [605, 450] width 230 height 57
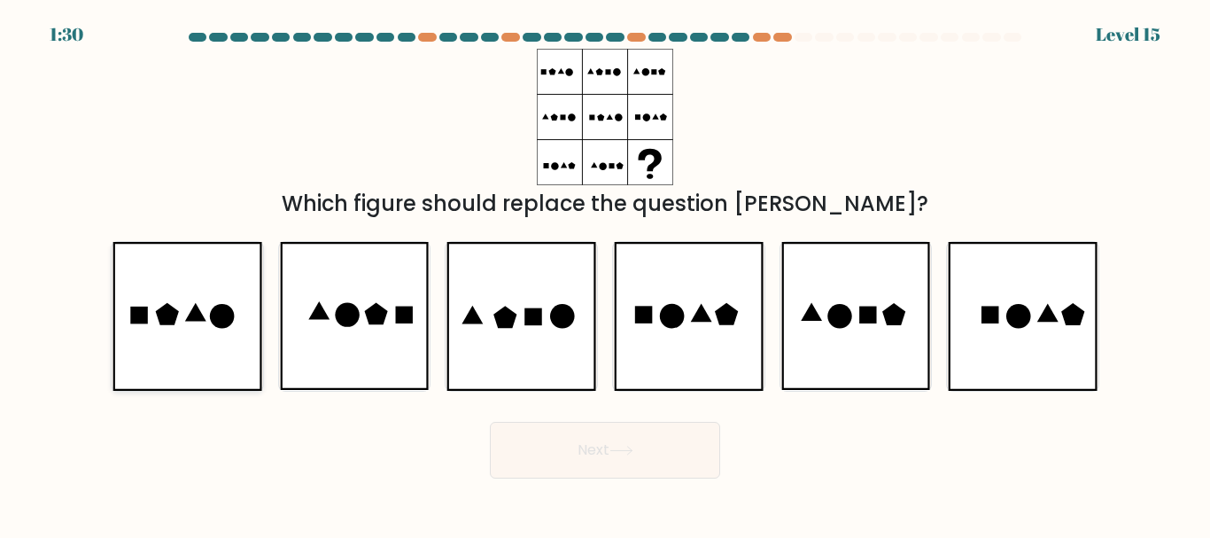
click at [199, 298] on icon at bounding box center [186, 316] width 149 height 148
click at [605, 274] on input "a." at bounding box center [605, 271] width 1 height 4
radio input "true"
click at [626, 441] on button "Next" at bounding box center [605, 450] width 230 height 57
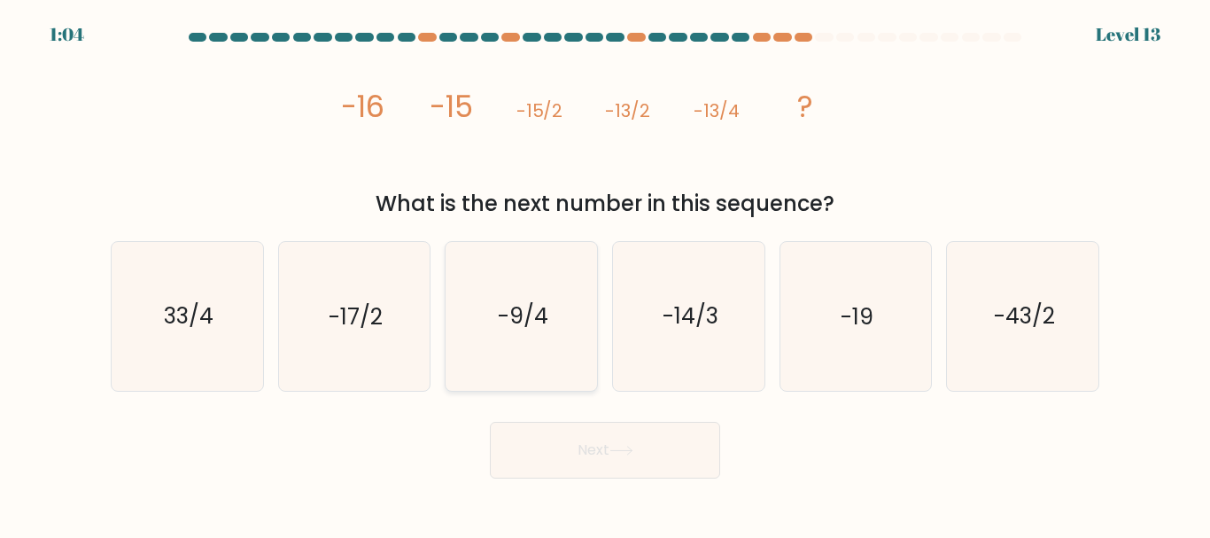
click at [528, 297] on icon "-9/4" at bounding box center [521, 316] width 148 height 148
click at [605, 274] on input "c. -9/4" at bounding box center [605, 271] width 1 height 4
radio input "true"
click at [700, 309] on text "-14/3" at bounding box center [690, 316] width 56 height 31
click at [606, 274] on input "d. -14/3" at bounding box center [605, 271] width 1 height 4
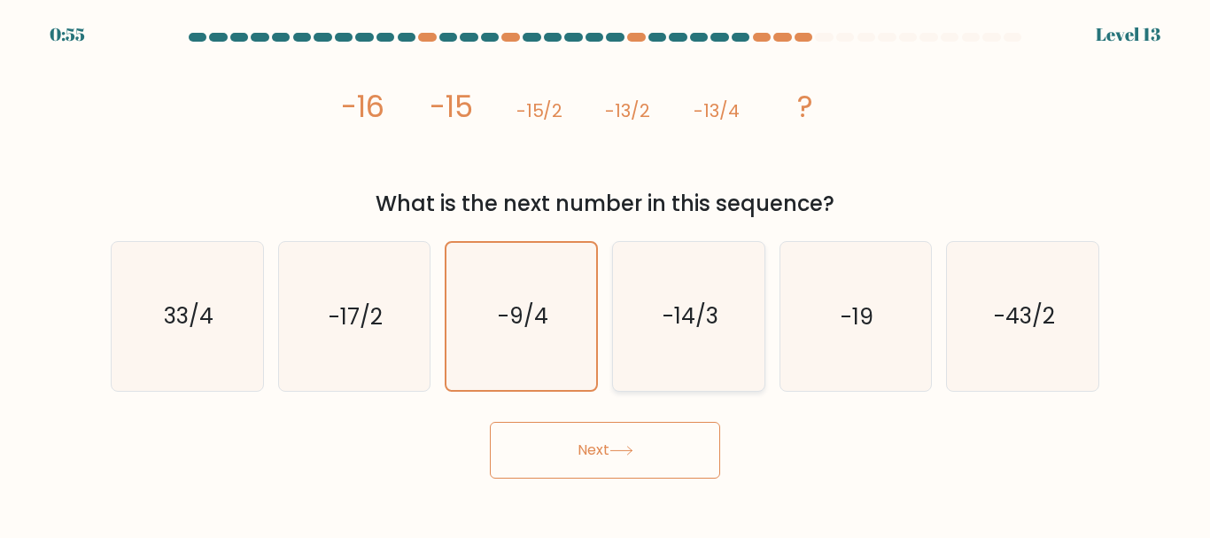
radio input "true"
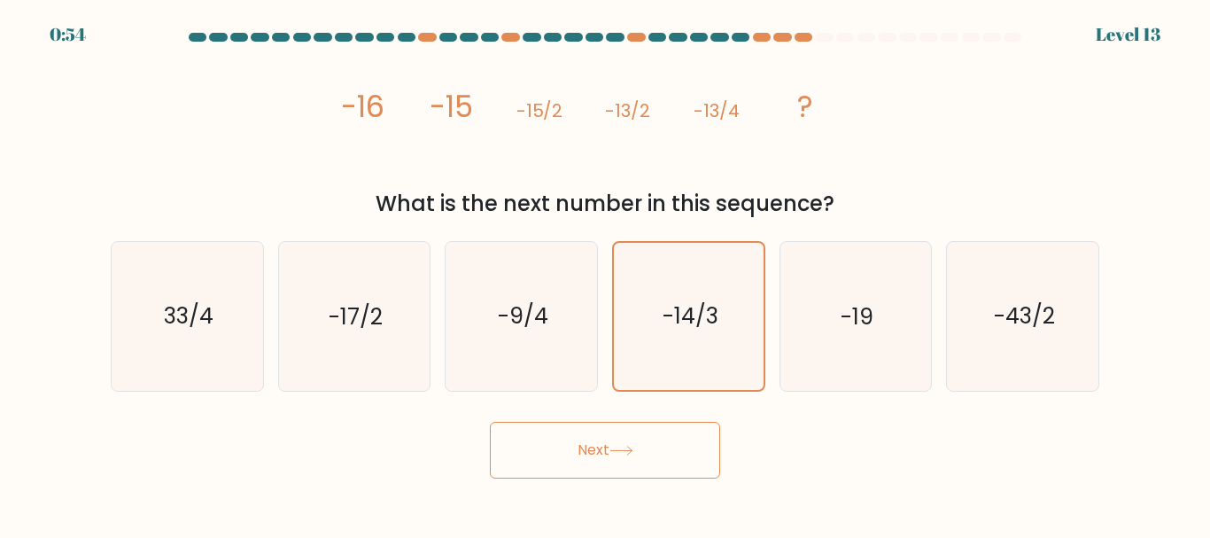
click at [632, 446] on icon at bounding box center [620, 450] width 21 height 8
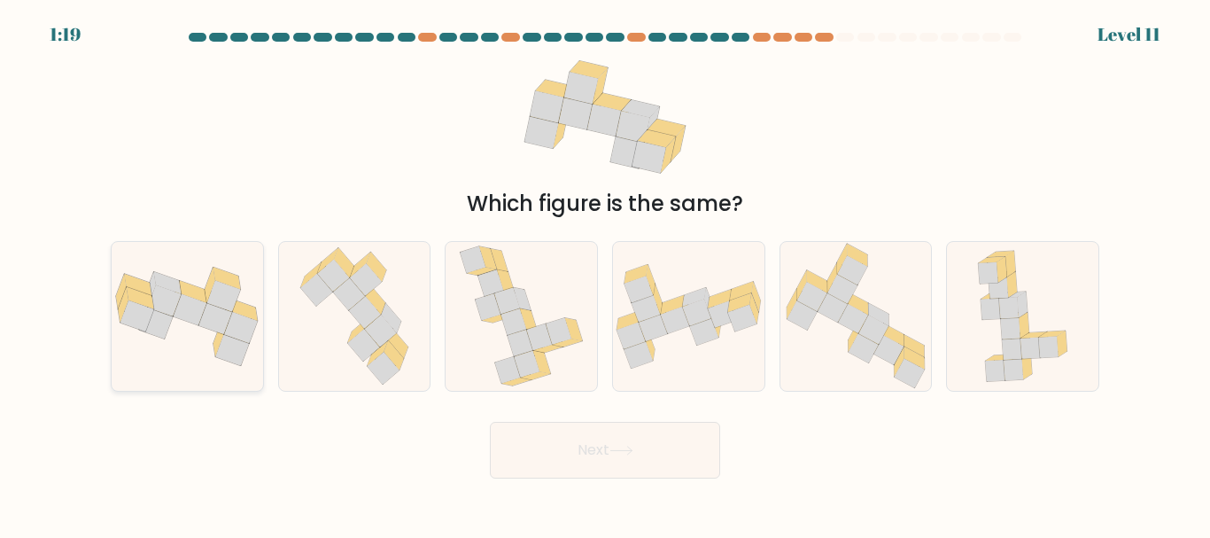
click at [193, 321] on icon at bounding box center [191, 309] width 34 height 31
click at [605, 274] on input "a." at bounding box center [605, 271] width 1 height 4
radio input "true"
click at [613, 452] on button "Next" at bounding box center [605, 450] width 230 height 57
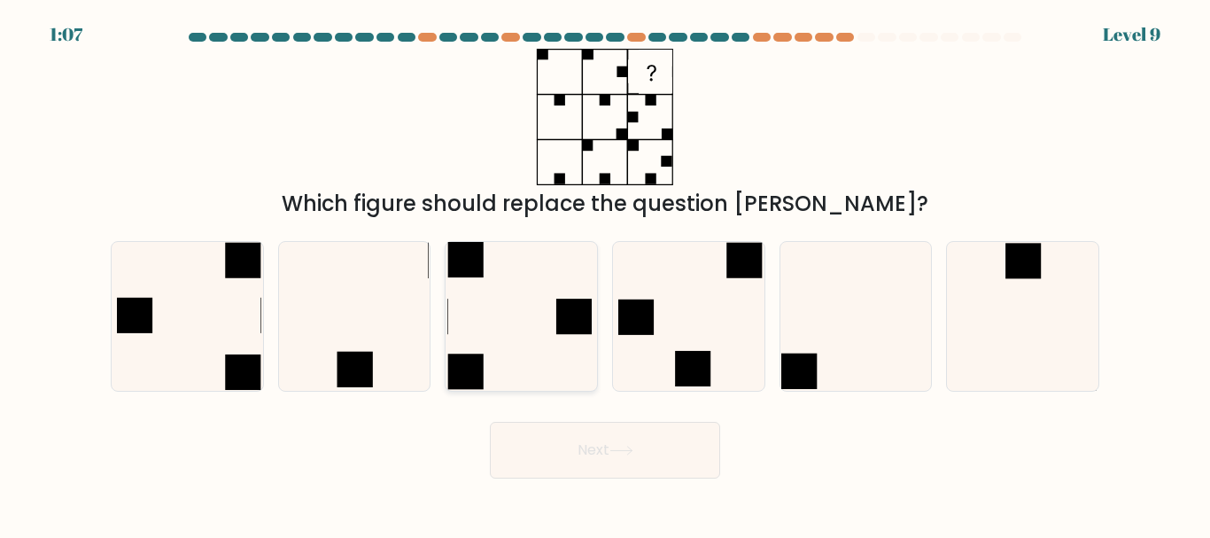
click at [508, 296] on icon at bounding box center [521, 316] width 148 height 148
click at [605, 274] on input "c." at bounding box center [605, 271] width 1 height 4
radio input "true"
click at [587, 455] on button "Next" at bounding box center [605, 450] width 230 height 57
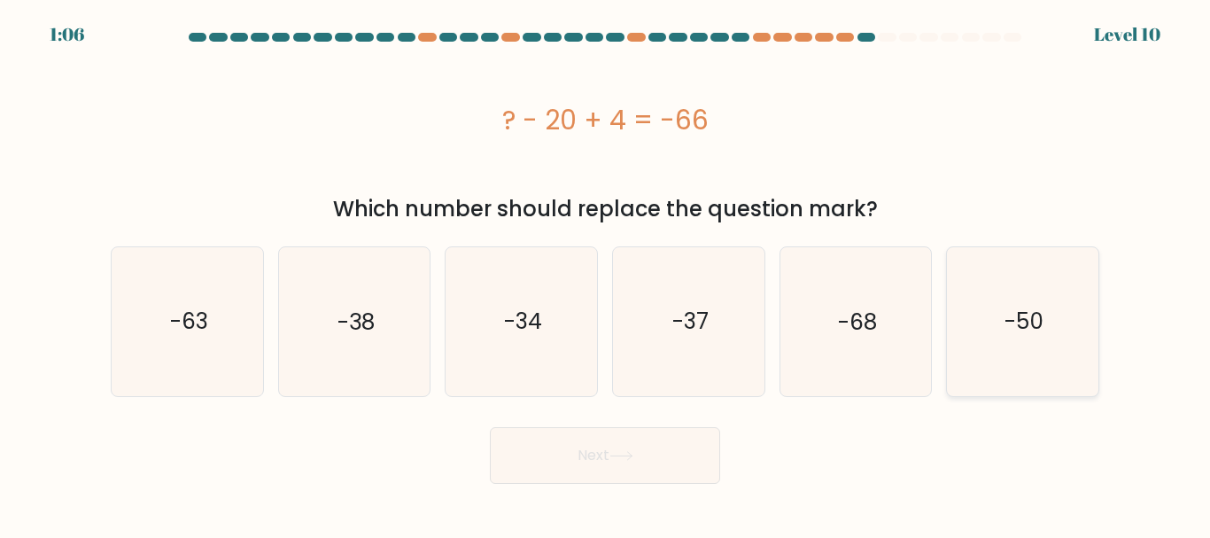
click at [1012, 330] on text "-50" at bounding box center [1023, 321] width 39 height 31
click at [606, 274] on input "f. -50" at bounding box center [605, 271] width 1 height 4
radio input "true"
click at [602, 451] on button "Next" at bounding box center [605, 455] width 230 height 57
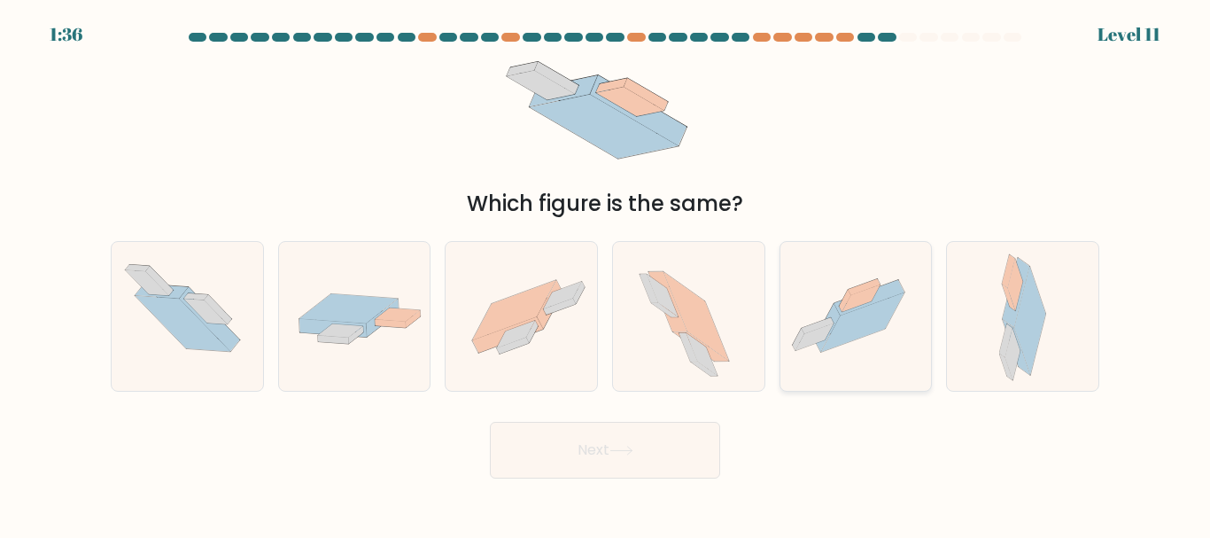
click at [864, 311] on icon at bounding box center [862, 322] width 83 height 59
click at [606, 274] on input "e." at bounding box center [605, 271] width 1 height 4
radio input "true"
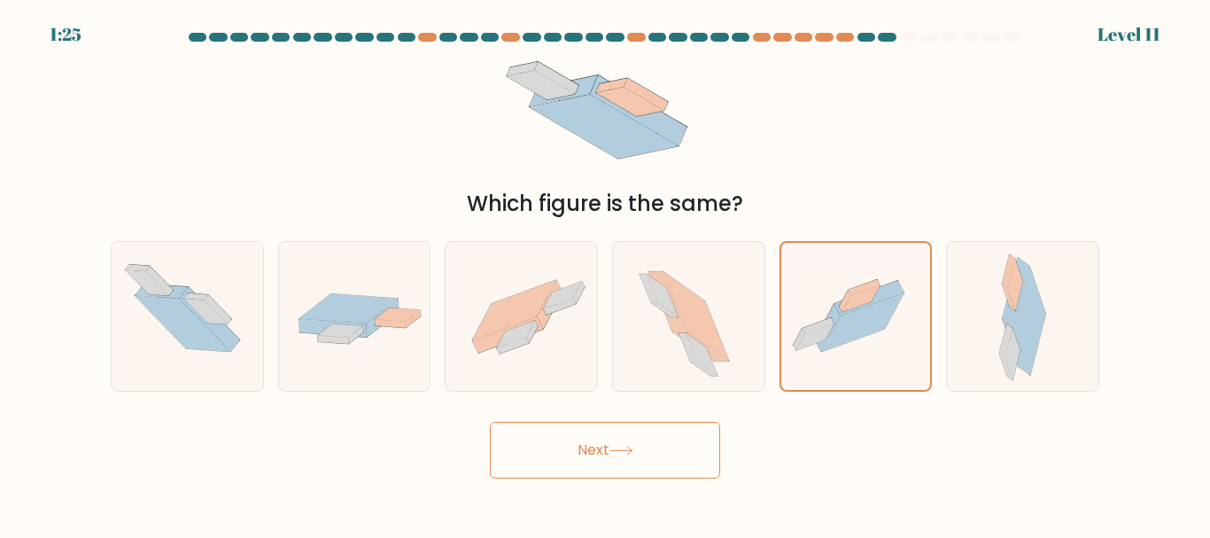
click at [606, 452] on button "Next" at bounding box center [605, 450] width 230 height 57
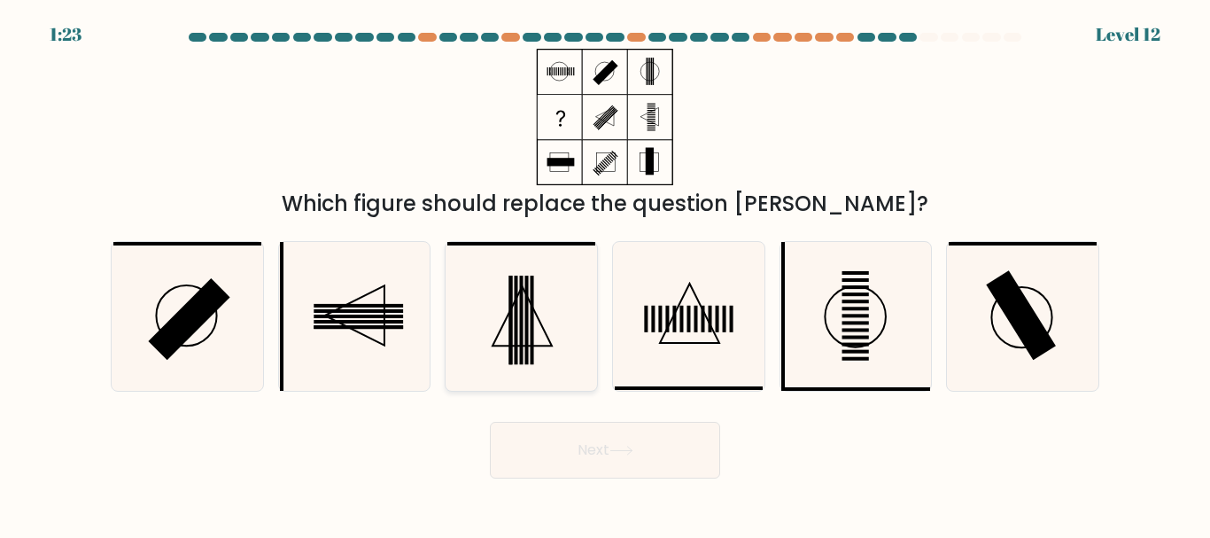
click at [520, 316] on rect at bounding box center [522, 320] width 4 height 89
click at [605, 274] on input "c." at bounding box center [605, 271] width 1 height 4
radio input "true"
click at [577, 438] on button "Next" at bounding box center [605, 450] width 230 height 57
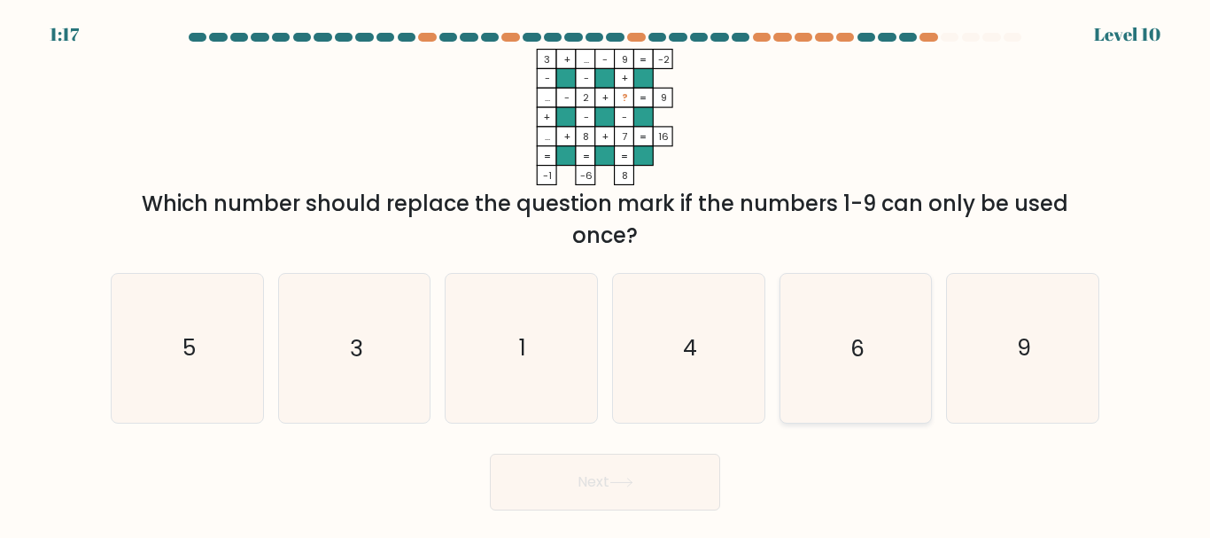
click at [831, 326] on icon "6" at bounding box center [855, 348] width 148 height 148
click at [606, 274] on input "e. 6" at bounding box center [605, 271] width 1 height 4
radio input "true"
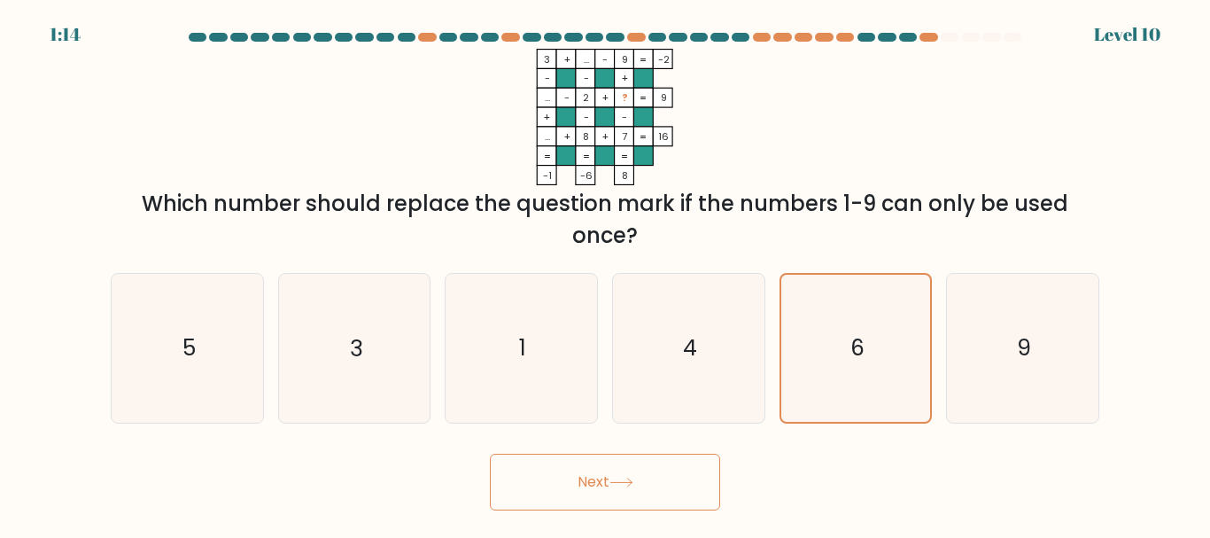
click at [606, 477] on button "Next" at bounding box center [605, 481] width 230 height 57
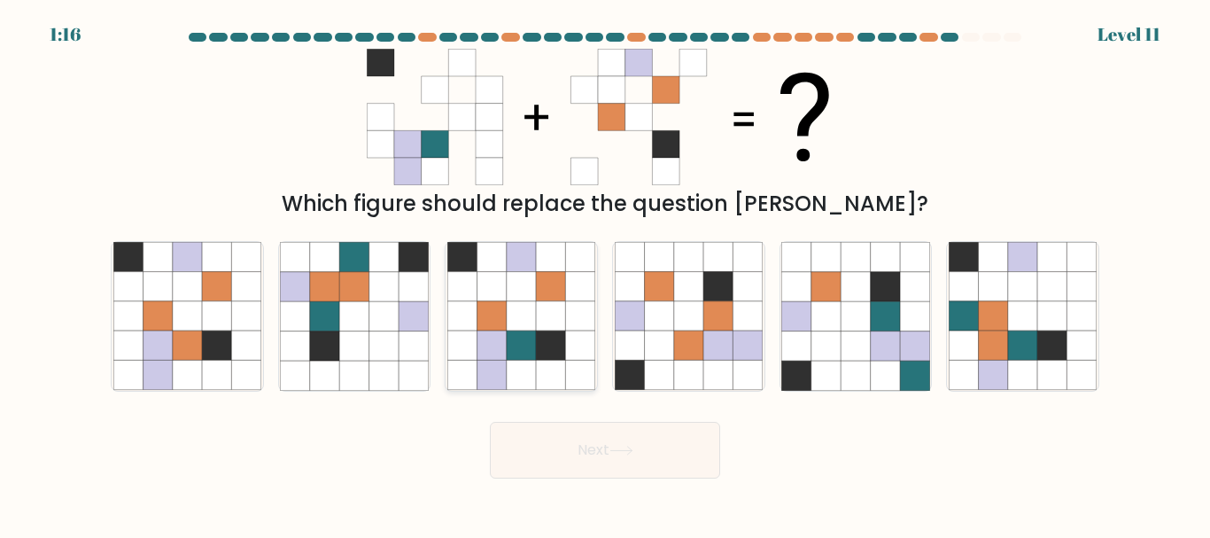
click at [523, 281] on icon at bounding box center [521, 286] width 29 height 29
click at [605, 274] on input "c." at bounding box center [605, 271] width 1 height 4
radio input "true"
click at [617, 438] on button "Next" at bounding box center [605, 450] width 230 height 57
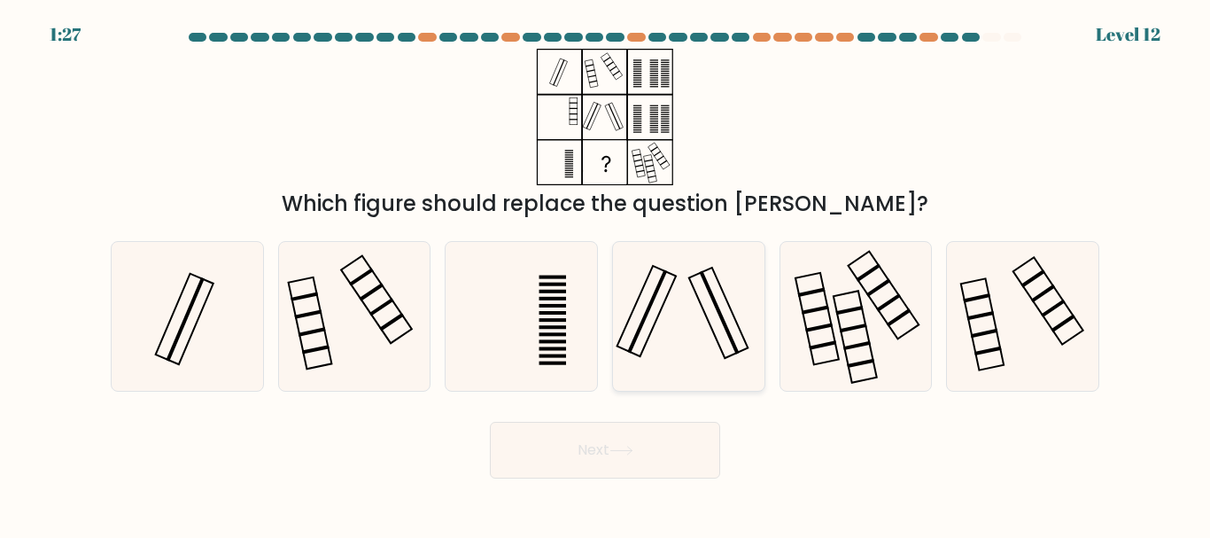
click at [694, 328] on icon at bounding box center [689, 316] width 148 height 148
click at [606, 274] on input "d." at bounding box center [605, 271] width 1 height 4
radio input "true"
click at [632, 443] on button "Next" at bounding box center [605, 450] width 230 height 57
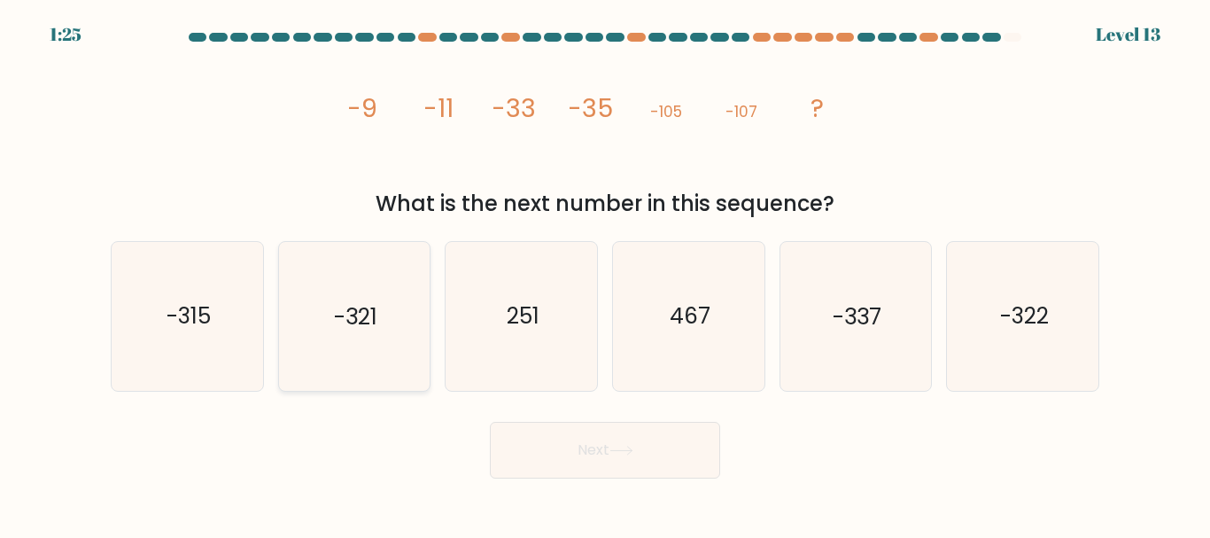
click at [343, 306] on text "-321" at bounding box center [355, 316] width 43 height 31
click at [605, 274] on input "b. -321" at bounding box center [605, 271] width 1 height 4
radio input "true"
click at [614, 446] on icon at bounding box center [621, 451] width 24 height 10
